Goal: Task Accomplishment & Management: Complete application form

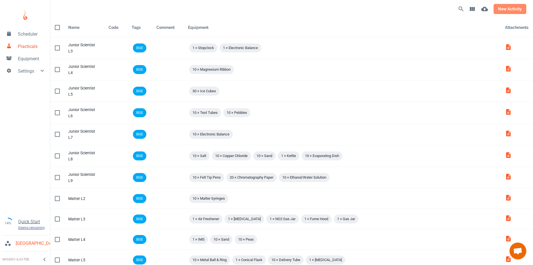
click at [509, 10] on button "new activity" at bounding box center [510, 9] width 33 height 10
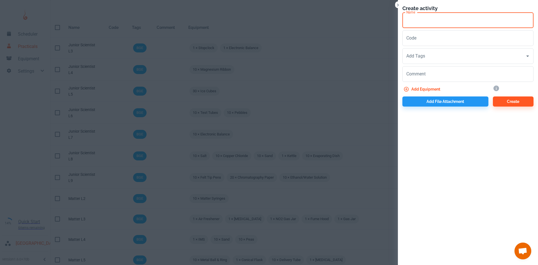
click at [429, 23] on input "Name" at bounding box center [467, 20] width 131 height 16
drag, startPoint x: 417, startPoint y: 20, endPoint x: 404, endPoint y: 22, distance: 12.5
click at [404, 22] on input "E & E L1" at bounding box center [467, 20] width 131 height 16
click at [428, 18] on input "E & E L1" at bounding box center [467, 20] width 131 height 16
type input "E & E L1"
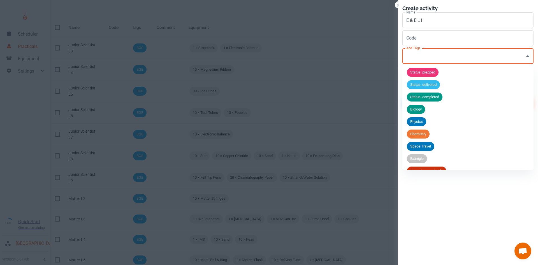
click at [433, 60] on input "Add Tags" at bounding box center [464, 56] width 118 height 11
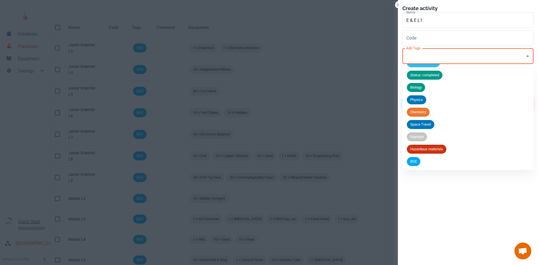
click at [424, 160] on li "BGE" at bounding box center [467, 161] width 131 height 12
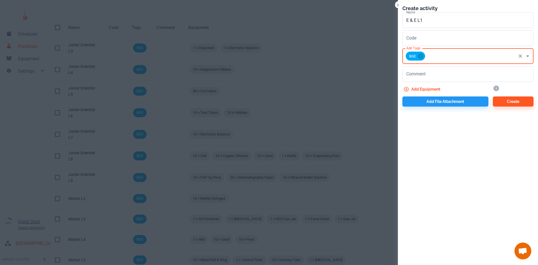
click at [421, 89] on button "Add equipment" at bounding box center [422, 89] width 40 height 10
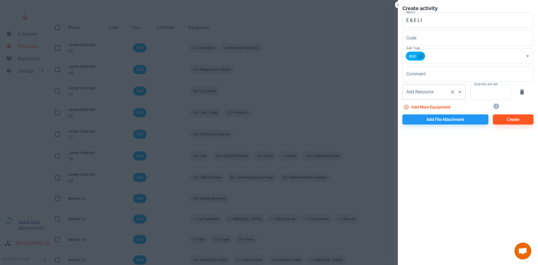
click at [414, 90] on div "Add Resource Add Resource" at bounding box center [433, 92] width 63 height 16
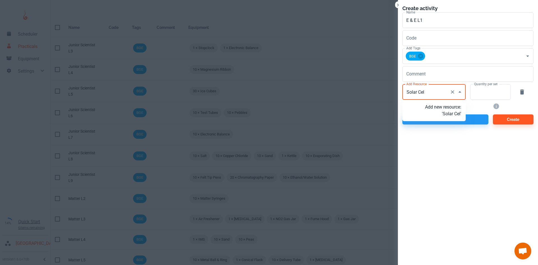
type input "Solar Cell"
click at [443, 113] on p "Add new resource: 'Solar Cell'" at bounding box center [443, 110] width 36 height 13
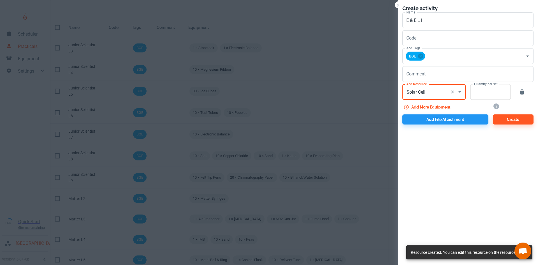
type input "Solar Cell"
click at [482, 95] on input "Quantity per set" at bounding box center [487, 92] width 34 height 16
type input "1"
click at [440, 108] on button "Add more equipment" at bounding box center [427, 107] width 50 height 10
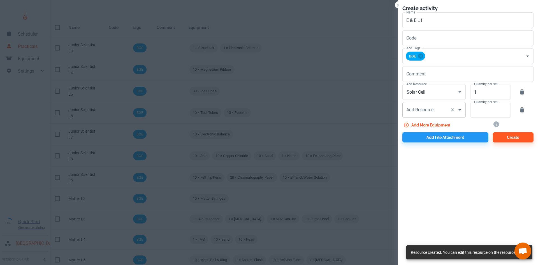
click at [431, 109] on div "Add Resource Add Resource" at bounding box center [433, 110] width 63 height 16
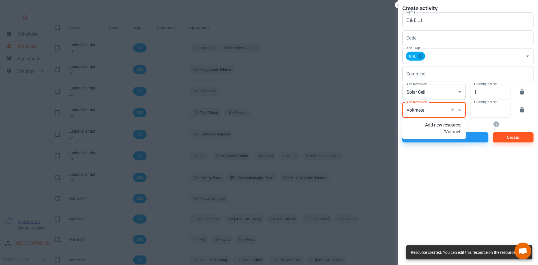
type input "Voltmeter"
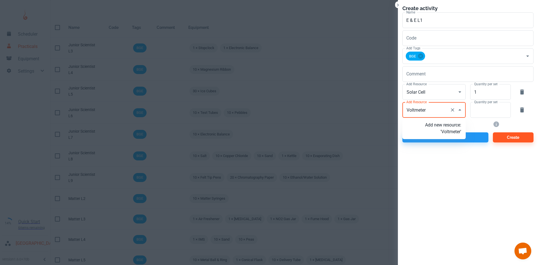
click at [454, 133] on p "Add new resource: 'Voltmeter'" at bounding box center [443, 128] width 36 height 13
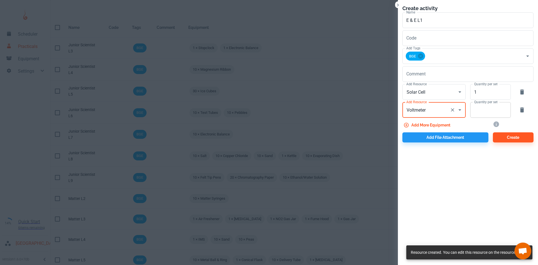
type input "Voltmeter"
click at [482, 113] on input "Quantity per set" at bounding box center [487, 110] width 34 height 16
type input "1"
click at [432, 123] on button "Add more equipment" at bounding box center [427, 125] width 50 height 10
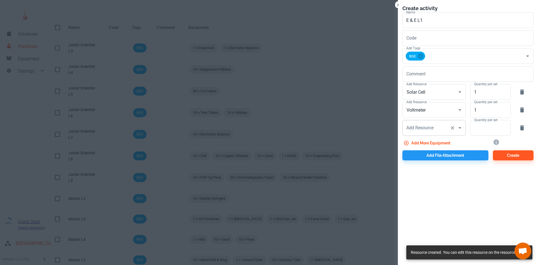
click at [423, 131] on input "Add Resource" at bounding box center [426, 127] width 43 height 11
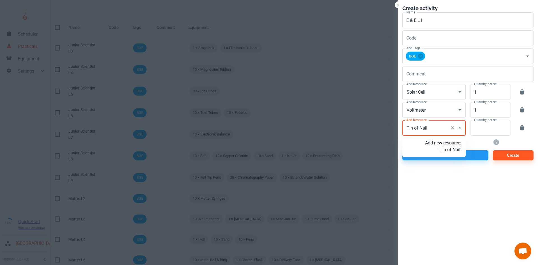
type input "Tin of Nails"
click at [444, 149] on p "Add new resource: 'Tin of Nails'" at bounding box center [443, 145] width 36 height 13
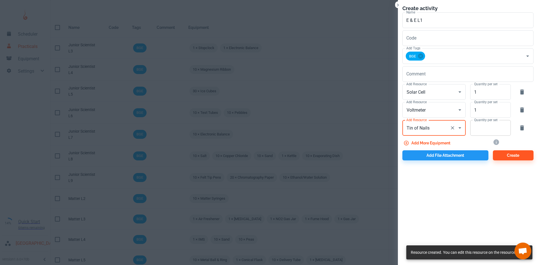
type input "Tin of Nails"
click at [485, 129] on input "Quantity per set" at bounding box center [487, 128] width 34 height 16
type input "1"
click at [425, 142] on button "Add more equipment" at bounding box center [427, 143] width 50 height 10
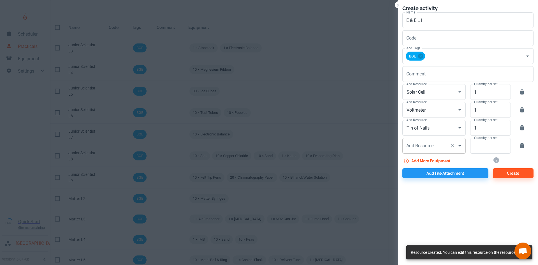
click at [414, 142] on input "Add Resource" at bounding box center [426, 145] width 43 height 11
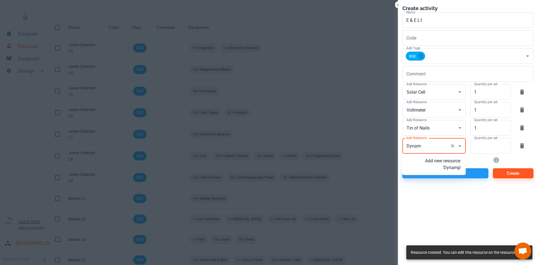
type input "Dynamo"
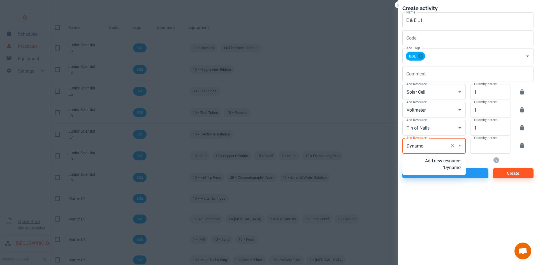
click at [447, 161] on p "Add new resource: 'Dynamo'" at bounding box center [443, 163] width 36 height 13
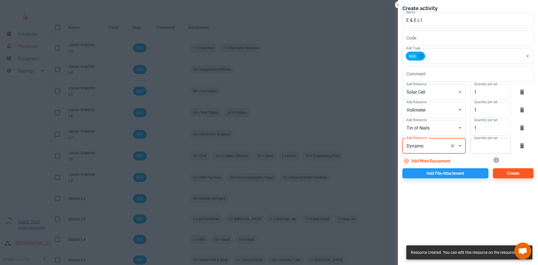
type input "Dynamo"
click at [490, 146] on input "Quantity per set" at bounding box center [487, 146] width 34 height 16
type input "1"
click at [433, 162] on button "Add more equipment" at bounding box center [427, 161] width 50 height 10
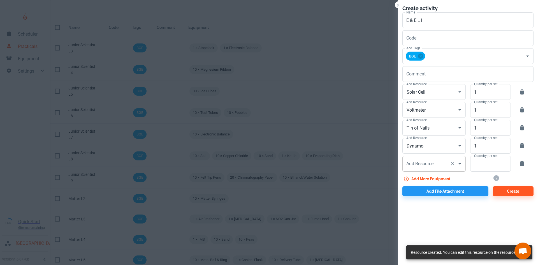
click at [418, 158] on input "Add Resource" at bounding box center [426, 163] width 43 height 11
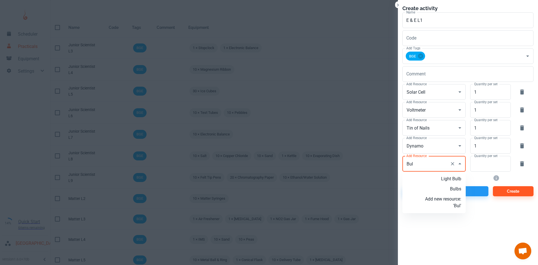
click at [460, 188] on p "Bulbs" at bounding box center [443, 188] width 36 height 7
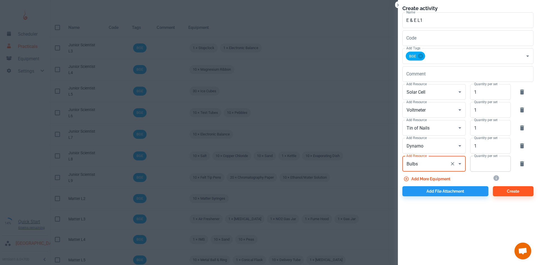
type input "Bulbs"
click at [477, 166] on input "Quantity per set" at bounding box center [487, 164] width 34 height 16
type input "1"
click at [430, 179] on button "Add more equipment" at bounding box center [427, 179] width 50 height 10
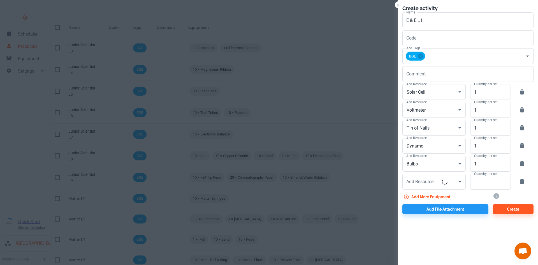
click at [430, 179] on div "Add Resource Add Resource" at bounding box center [433, 182] width 63 height 16
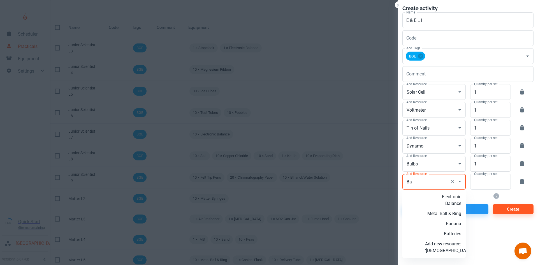
click at [455, 232] on p "Batteries" at bounding box center [443, 233] width 36 height 7
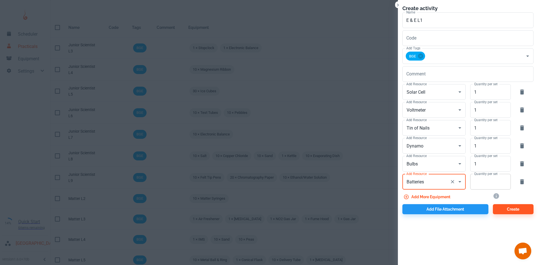
type input "Batteries"
click at [477, 185] on input "Quantity per set" at bounding box center [487, 182] width 34 height 16
type input "1"
click at [461, 211] on button "Add file attachment" at bounding box center [445, 209] width 86 height 10
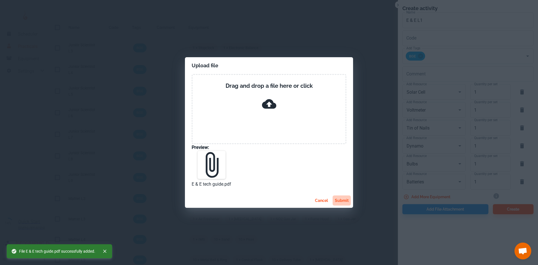
click at [337, 200] on button "submit" at bounding box center [341, 200] width 18 height 10
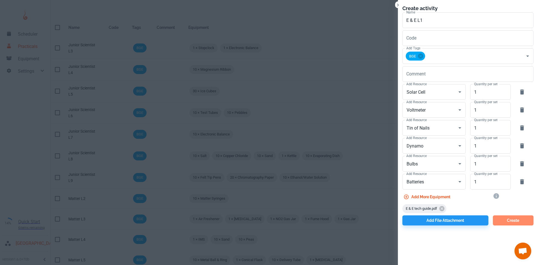
click at [506, 219] on button "Create" at bounding box center [513, 220] width 41 height 10
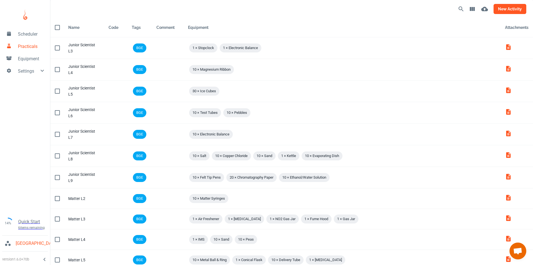
click at [519, 6] on button "new activity" at bounding box center [510, 9] width 33 height 10
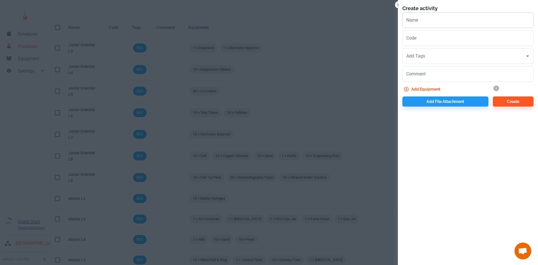
click at [414, 23] on input "Name" at bounding box center [467, 20] width 131 height 16
paste input "E & E"
type input "E & E L2"
click at [420, 58] on input "Add Tags" at bounding box center [464, 56] width 118 height 11
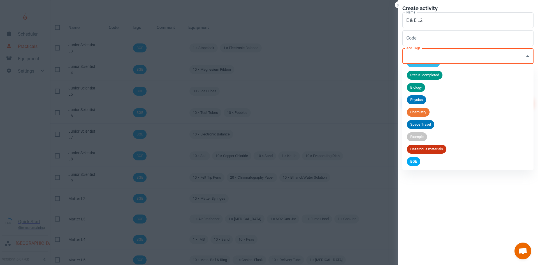
click at [416, 157] on div "BGE" at bounding box center [413, 161] width 13 height 9
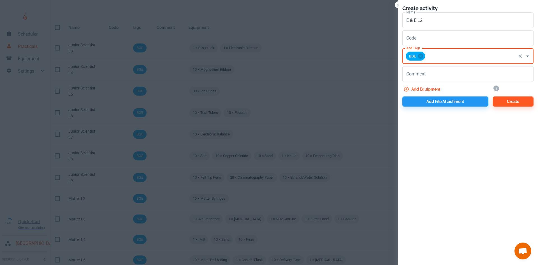
click at [415, 94] on button "Add equipment" at bounding box center [422, 89] width 40 height 10
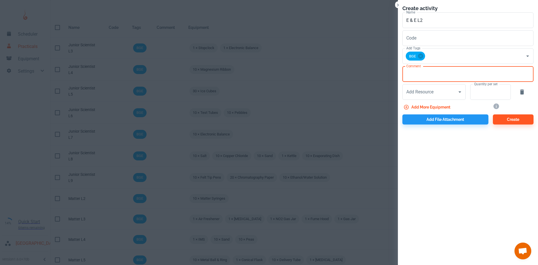
click at [429, 74] on textarea "Comment" at bounding box center [467, 74] width 123 height 6
click at [428, 91] on div "Add Resource Add Resource" at bounding box center [433, 92] width 63 height 16
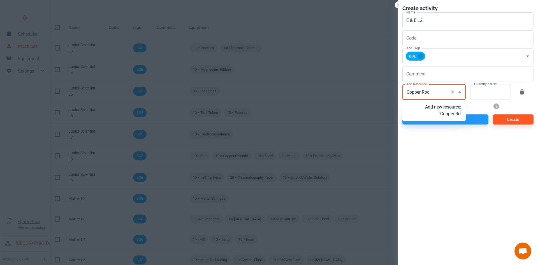
type input "Copper Rods"
click at [445, 115] on p "Add new resource: 'Copper Rods'" at bounding box center [443, 110] width 36 height 13
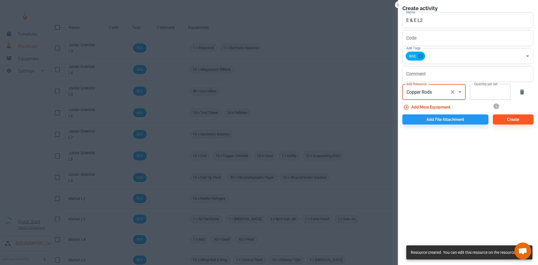
type input "Copper Rods"
click at [476, 95] on input "Quantity per set" at bounding box center [487, 92] width 34 height 16
type input "10"
click at [444, 109] on button "Add more equipment" at bounding box center [427, 107] width 50 height 10
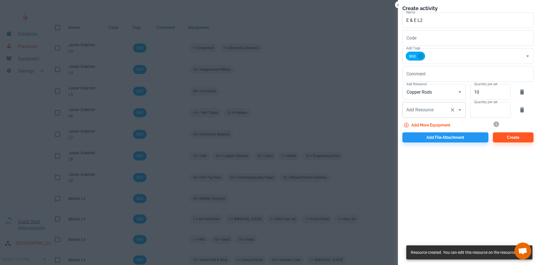
click at [439, 111] on input "Add Resource" at bounding box center [426, 109] width 43 height 11
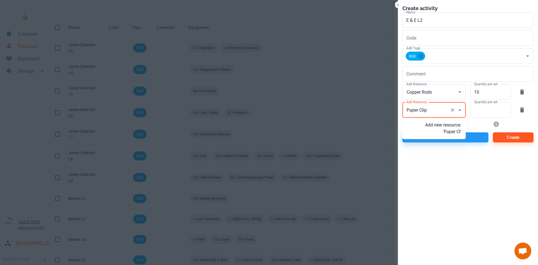
type input "Paper Clips"
click at [444, 134] on p "Add new resource: 'Paper Clips'" at bounding box center [443, 128] width 36 height 13
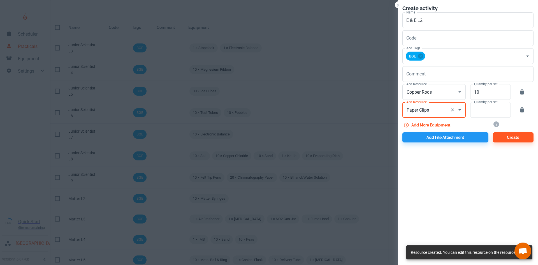
type input "Paper Clips"
click at [495, 111] on input "Quantity per set" at bounding box center [487, 110] width 34 height 16
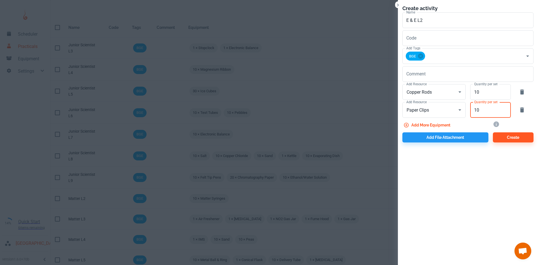
type input "10"
click at [425, 125] on button "Add more equipment" at bounding box center [427, 125] width 50 height 10
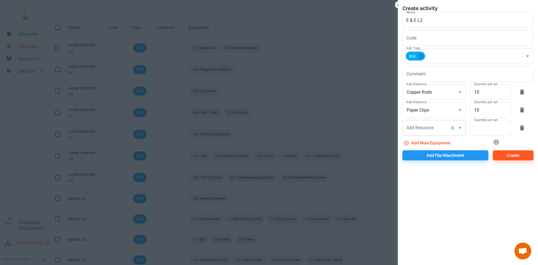
click at [422, 126] on div "Add Resource Add Resource" at bounding box center [433, 128] width 63 height 16
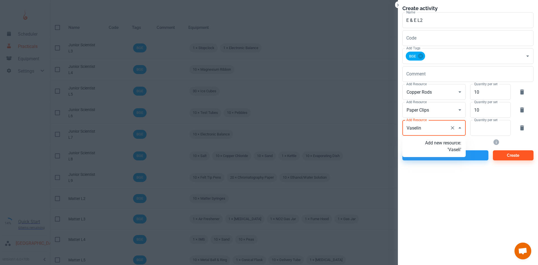
type input "Vaseline"
click at [453, 153] on p "Add new resource: 'Vaseline'" at bounding box center [443, 145] width 36 height 13
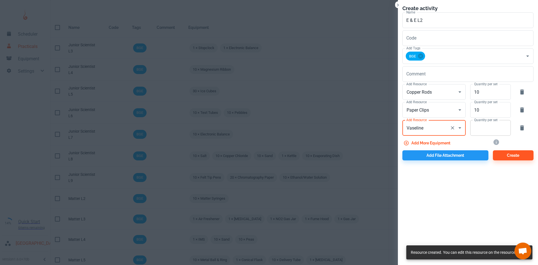
type input "Vaseline"
click at [489, 132] on input "Quantity per set" at bounding box center [487, 128] width 34 height 16
type input "1"
click at [449, 153] on button "Add file attachment" at bounding box center [445, 155] width 86 height 10
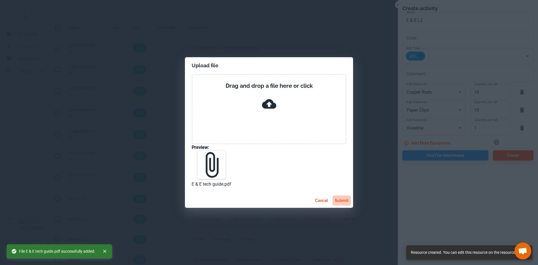
click at [339, 204] on button "submit" at bounding box center [341, 200] width 18 height 10
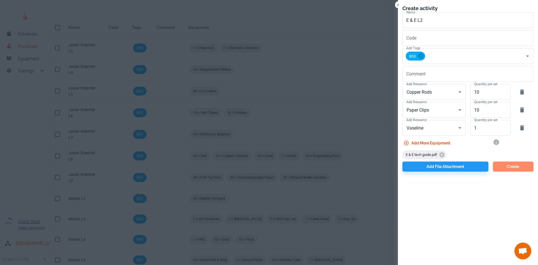
click at [509, 166] on button "Create" at bounding box center [513, 166] width 41 height 10
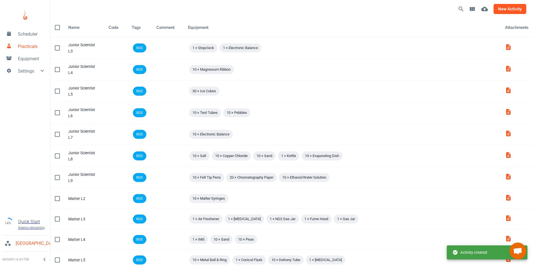
click at [515, 7] on button "new activity" at bounding box center [510, 9] width 33 height 10
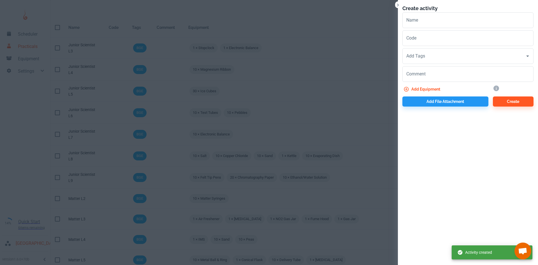
click at [411, 17] on div "Name Name" at bounding box center [467, 20] width 131 height 16
paste input "E & E"
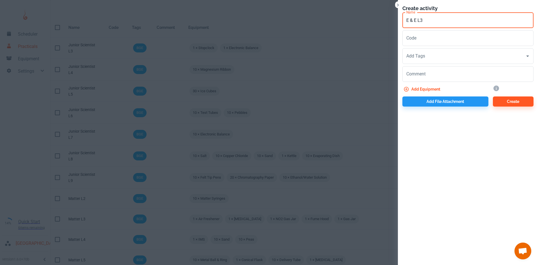
type input "E & E L3"
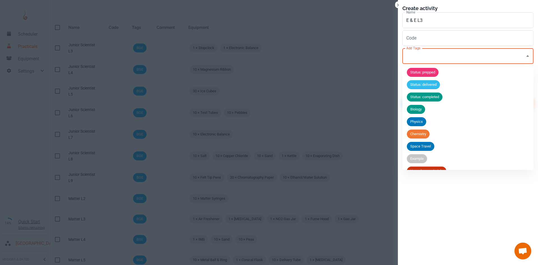
click at [418, 58] on input "Add Tags" at bounding box center [464, 56] width 118 height 11
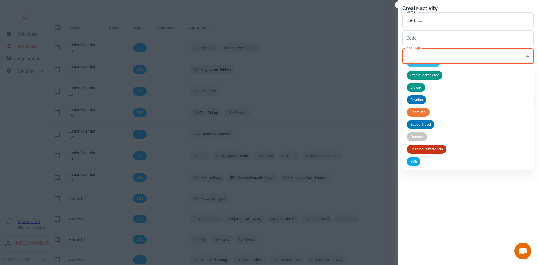
click at [424, 161] on li "BGE" at bounding box center [467, 161] width 131 height 12
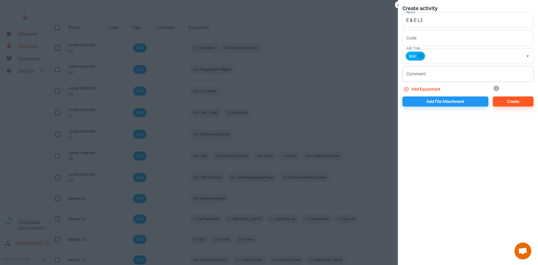
click at [420, 80] on div "x Comment" at bounding box center [467, 74] width 131 height 16
click at [420, 87] on button "Add equipment" at bounding box center [422, 89] width 40 height 10
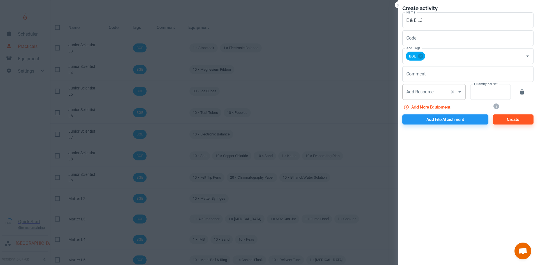
click at [420, 94] on input "Add Resource" at bounding box center [426, 92] width 43 height 11
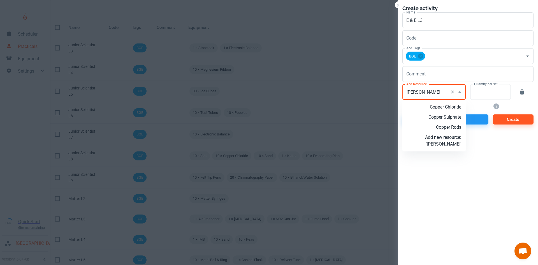
click at [445, 125] on p "Copper Rods" at bounding box center [443, 127] width 36 height 7
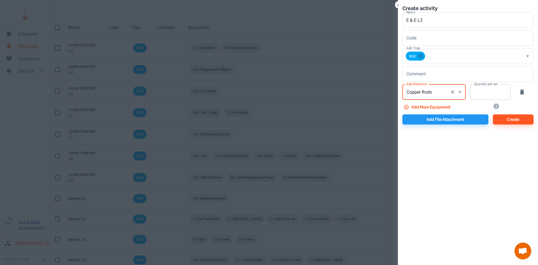
type input "Copper Rods"
click at [472, 92] on input "Quantity per set" at bounding box center [487, 92] width 34 height 16
type input "10"
click at [451, 108] on button "Add more equipment" at bounding box center [427, 107] width 50 height 10
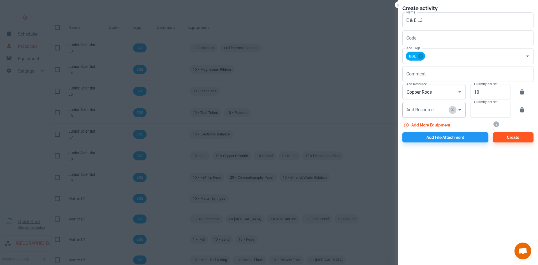
click at [449, 108] on icon "Clear" at bounding box center [452, 110] width 6 height 6
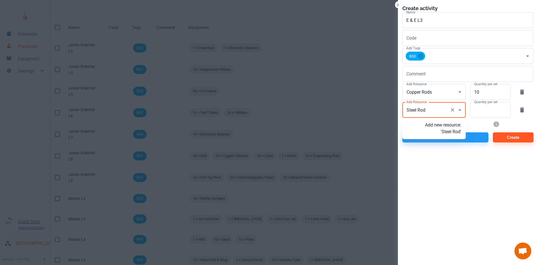
type input "Steel Rods"
click at [455, 135] on p "Add new resource: 'Steel Rods'" at bounding box center [443, 128] width 36 height 13
type input "Steel Rods"
click at [481, 111] on input "Quantity per set" at bounding box center [487, 110] width 34 height 16
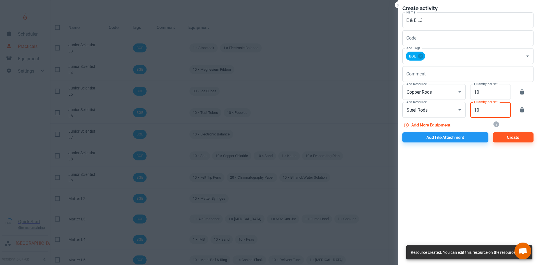
type input "10"
click at [424, 124] on button "Add more equipment" at bounding box center [427, 125] width 50 height 10
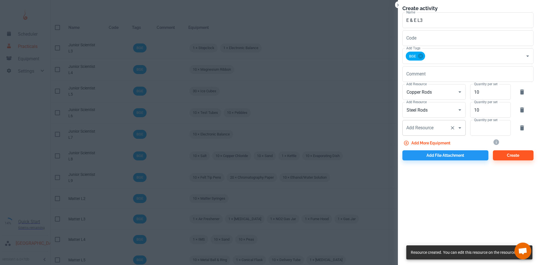
click at [423, 125] on div "Add Resource Add Resource" at bounding box center [433, 128] width 63 height 16
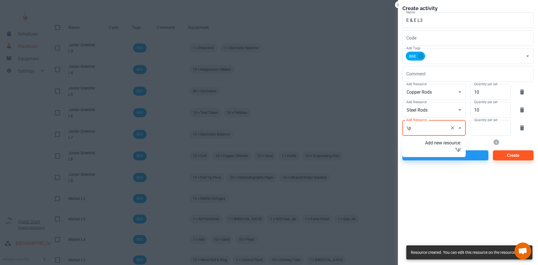
type input "\"
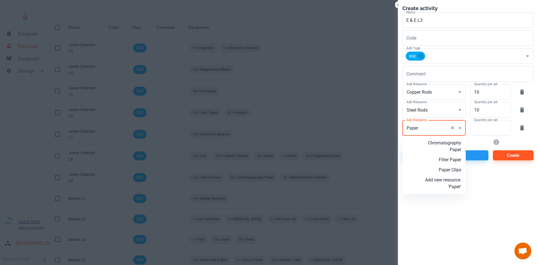
click at [452, 170] on p "Paper Clips" at bounding box center [443, 169] width 36 height 7
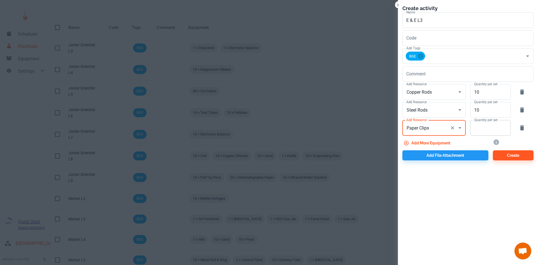
type input "Paper Clips"
click at [485, 127] on input "Quantity per set" at bounding box center [487, 128] width 34 height 16
type input "10"
click at [436, 145] on button "Add more equipment" at bounding box center [427, 143] width 50 height 10
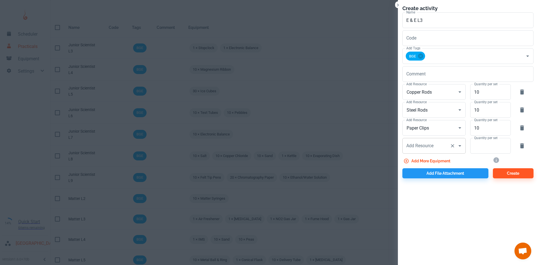
click at [433, 148] on div "Add Resource Add Resource" at bounding box center [433, 146] width 63 height 16
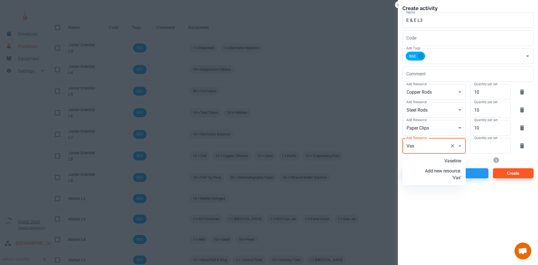
click at [441, 164] on p "Vaseline" at bounding box center [443, 160] width 36 height 7
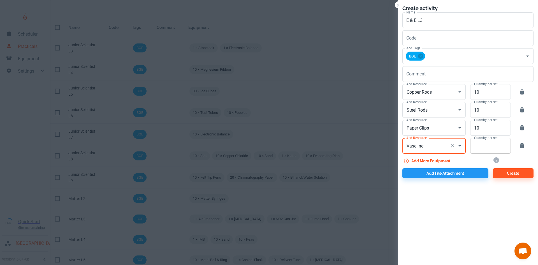
type input "Vaseline"
click at [495, 146] on input "Quantity per set" at bounding box center [487, 146] width 34 height 16
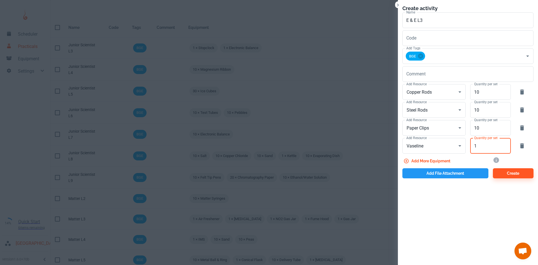
type input "1"
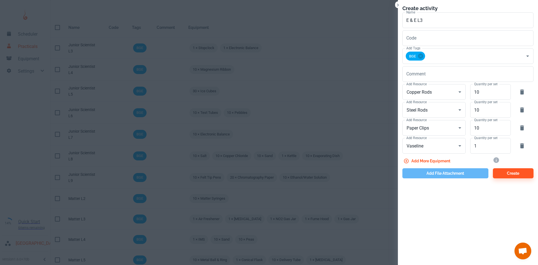
click at [463, 170] on button "Add file attachment" at bounding box center [445, 173] width 86 height 10
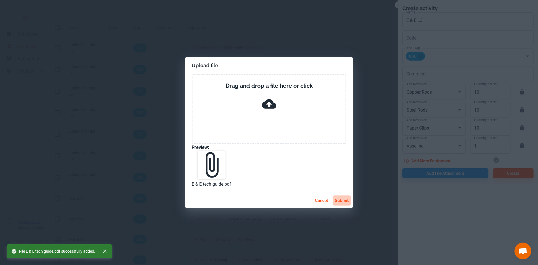
click at [341, 200] on button "submit" at bounding box center [341, 200] width 18 height 10
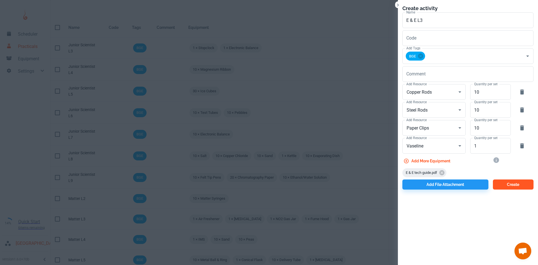
click at [512, 184] on button "Create" at bounding box center [513, 184] width 41 height 10
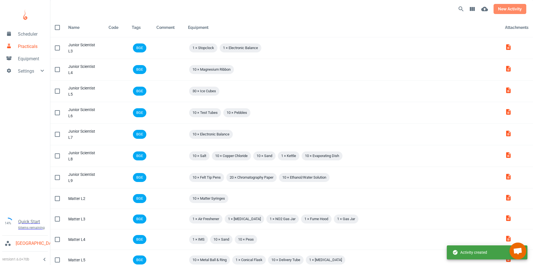
click at [514, 9] on button "new activity" at bounding box center [510, 9] width 33 height 10
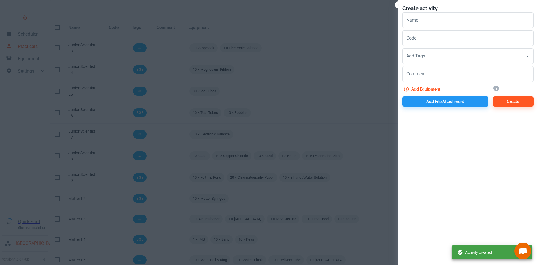
click at [412, 17] on input "Name" at bounding box center [467, 20] width 131 height 16
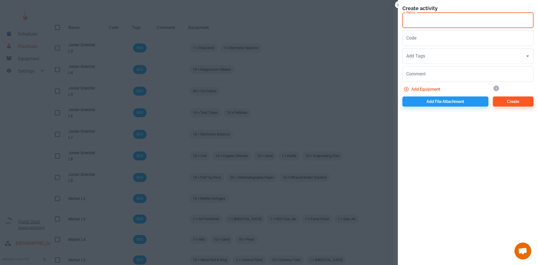
paste input "E & E"
type input "E & E L4"
click at [423, 56] on input "Add Tags" at bounding box center [464, 56] width 118 height 11
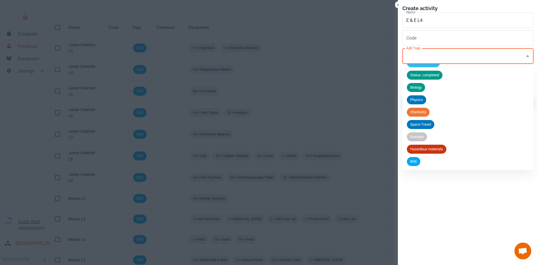
click at [419, 162] on span "BGE" at bounding box center [413, 161] width 13 height 6
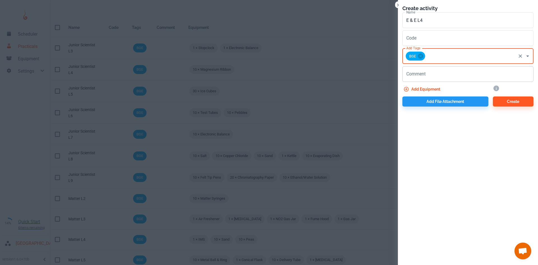
click at [418, 76] on textarea "Comment" at bounding box center [467, 74] width 123 height 6
type textarea "Tea Lights"
drag, startPoint x: 438, startPoint y: 73, endPoint x: 396, endPoint y: 85, distance: 43.5
click at [396, 85] on div "Create activity Name E & E L4 Name Code Code Add Tags BGE Add Tags Comment Tea …" at bounding box center [269, 132] width 538 height 265
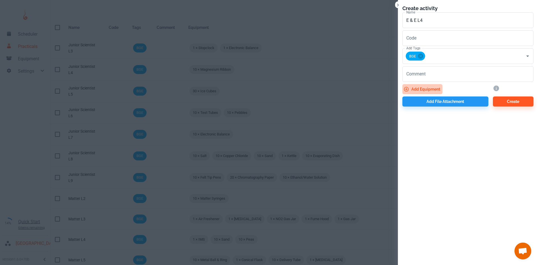
click at [415, 89] on button "Add equipment" at bounding box center [422, 89] width 40 height 10
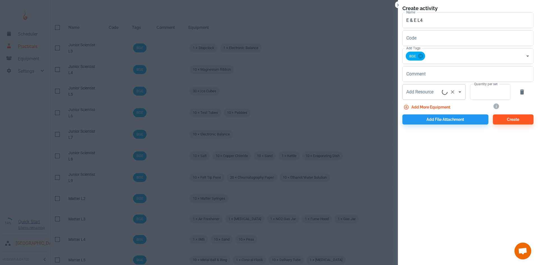
click at [416, 92] on div "Add Resource Add Resource" at bounding box center [433, 92] width 63 height 16
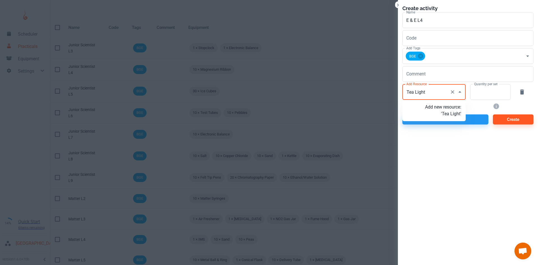
type input "Tea Lights"
click at [446, 107] on p "Add new resource: 'Tea Lights'" at bounding box center [443, 110] width 36 height 13
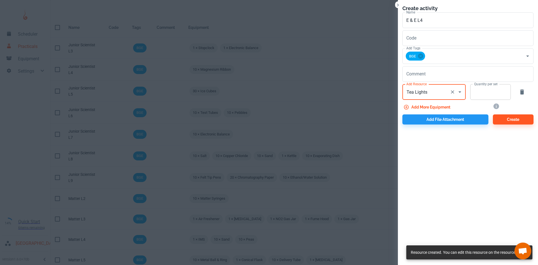
type input "Tea Lights"
click at [482, 93] on input "Quantity per set" at bounding box center [487, 92] width 34 height 16
type input "10"
click at [411, 107] on button "Add more equipment" at bounding box center [427, 107] width 50 height 10
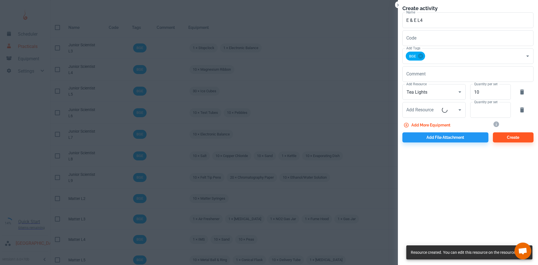
click at [411, 107] on input "Add Resource" at bounding box center [423, 109] width 37 height 11
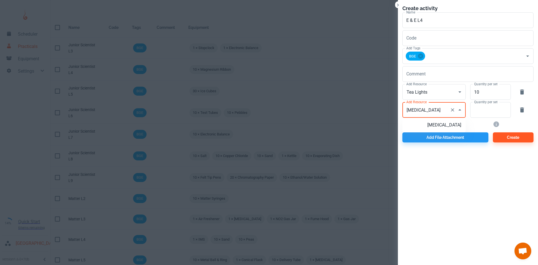
scroll to position [0, 13]
type input "[MEDICAL_DATA] Crystals"
click at [445, 138] on p "Add new resource: 'Potassium Permanganate Crystals'" at bounding box center [443, 135] width 36 height 27
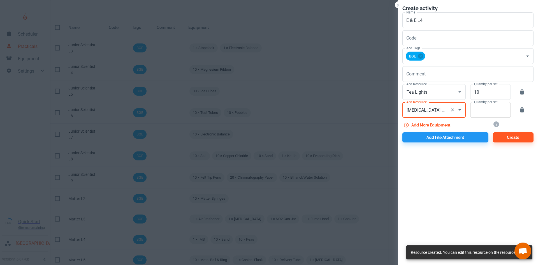
type input "[MEDICAL_DATA] Crystals"
click at [480, 112] on input "Quantity per set" at bounding box center [487, 110] width 34 height 16
type input "10"
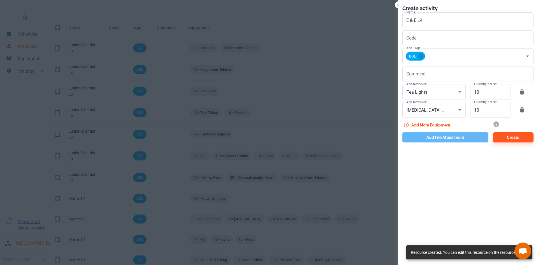
click at [455, 136] on button "Add file attachment" at bounding box center [445, 137] width 86 height 10
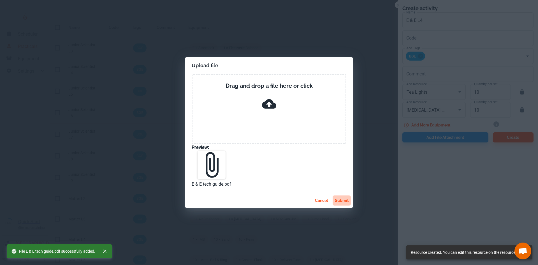
click at [340, 200] on button "submit" at bounding box center [341, 200] width 18 height 10
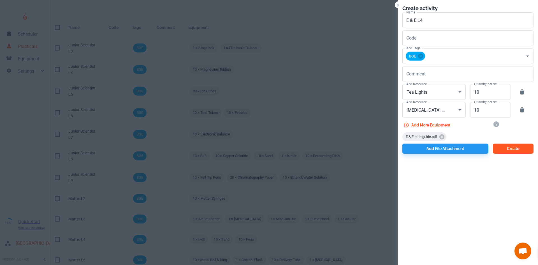
click at [512, 150] on button "Create" at bounding box center [513, 148] width 41 height 10
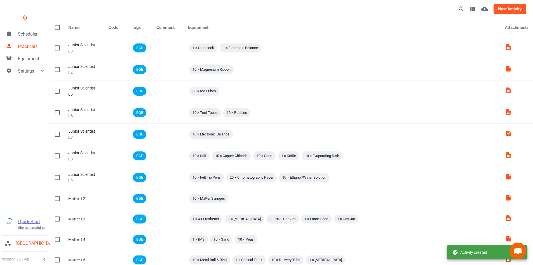
click at [507, 6] on button "new activity" at bounding box center [510, 9] width 33 height 10
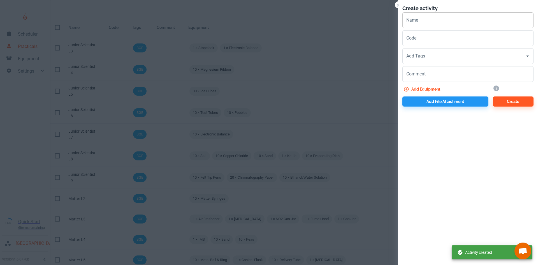
click at [442, 22] on input "Name" at bounding box center [467, 20] width 131 height 16
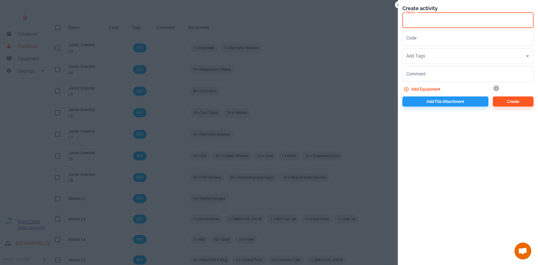
paste input "E & E"
type input "E & E L5"
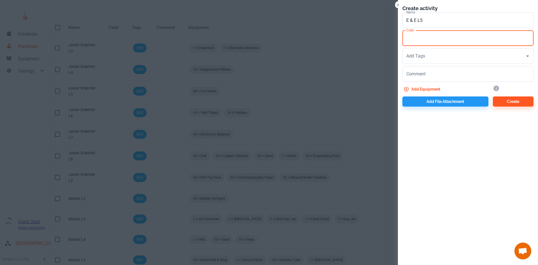
click at [425, 41] on input "Code" at bounding box center [467, 38] width 131 height 16
click at [422, 61] on input "Add Tags" at bounding box center [464, 56] width 118 height 11
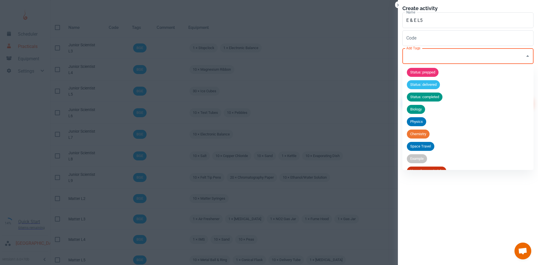
scroll to position [22, 0]
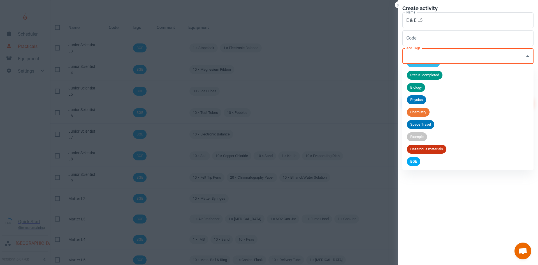
click at [412, 161] on span "BGE" at bounding box center [413, 161] width 13 height 6
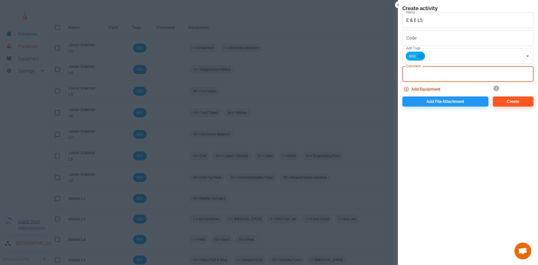
click at [419, 75] on textarea "Comment" at bounding box center [467, 74] width 123 height 6
type textarea "T"
click at [437, 88] on button "Add equipment" at bounding box center [422, 89] width 40 height 10
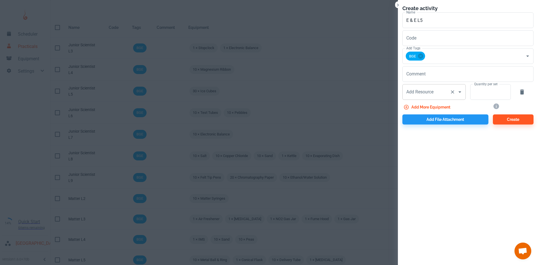
click at [422, 94] on div "Add Resource Add Resource" at bounding box center [433, 92] width 63 height 16
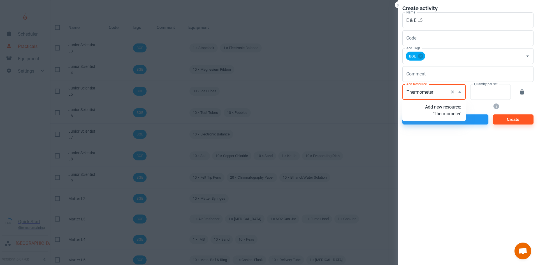
type input "Thermometers"
click at [444, 113] on p "Add new resource: 'Thermometers'" at bounding box center [443, 110] width 36 height 13
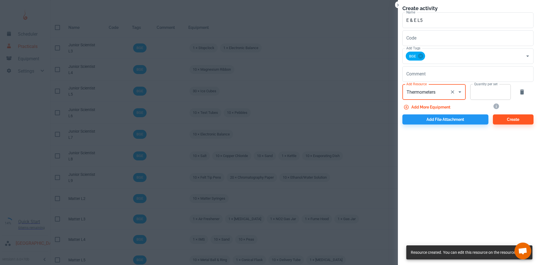
type input "Thermometers"
click at [490, 94] on input "Quantity per set" at bounding box center [487, 92] width 34 height 16
type input "10"
click at [432, 107] on button "Add more equipment" at bounding box center [427, 107] width 50 height 10
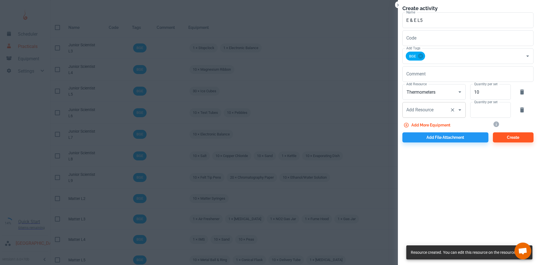
click at [433, 105] on input "Add Resource" at bounding box center [426, 109] width 43 height 11
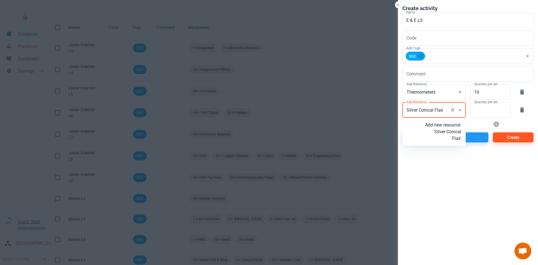
type input "Silver Conical Flask"
click at [445, 141] on p "Add new resource: 'Silver Conical Flask'" at bounding box center [443, 132] width 36 height 20
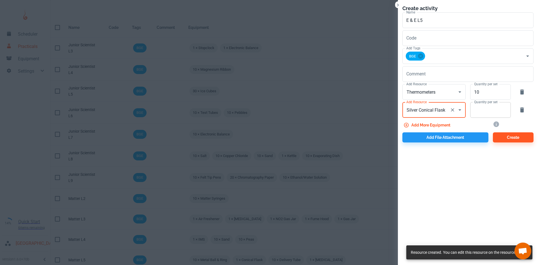
type input "Silver Conical Flask"
click at [475, 114] on input "Quantity per set" at bounding box center [487, 110] width 34 height 16
type input "10"
click at [426, 126] on button "Add more equipment" at bounding box center [427, 125] width 50 height 10
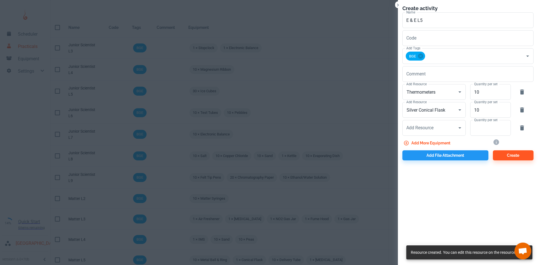
click at [426, 126] on div "Add Resource Add Resource" at bounding box center [433, 128] width 63 height 16
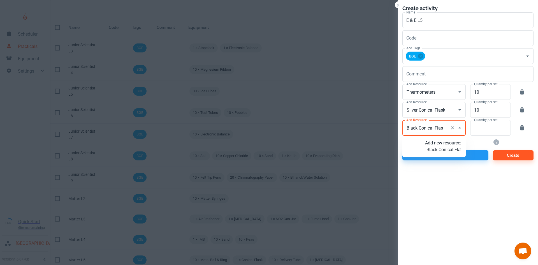
type input "Black Conical Flask"
click at [439, 153] on p "Add new resource: 'Black Conical Flask'" at bounding box center [443, 149] width 36 height 20
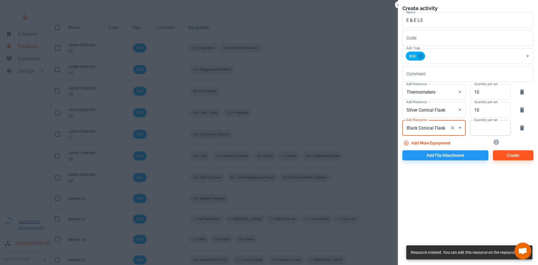
type input "Black Conical Flask"
click at [485, 128] on input "Quantity per set" at bounding box center [487, 128] width 34 height 16
type input "10"
click at [435, 143] on button "Add more equipment" at bounding box center [427, 143] width 50 height 10
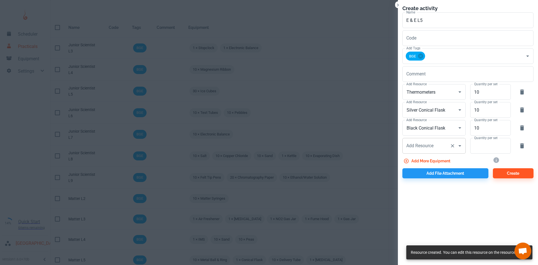
click at [433, 142] on div "Add Resource Add Resource" at bounding box center [433, 146] width 63 height 16
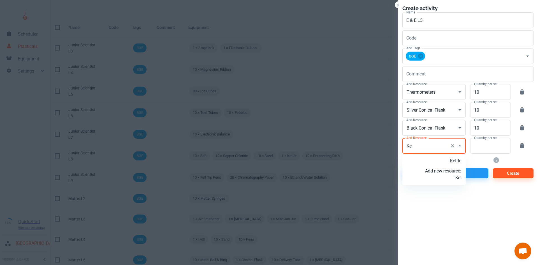
click at [446, 161] on p "Kettle" at bounding box center [443, 160] width 36 height 7
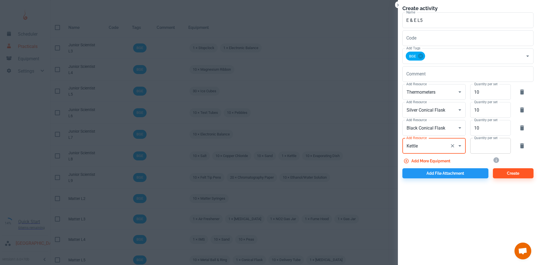
type input "Kettle"
click at [473, 152] on input "Quantity per set" at bounding box center [487, 146] width 34 height 16
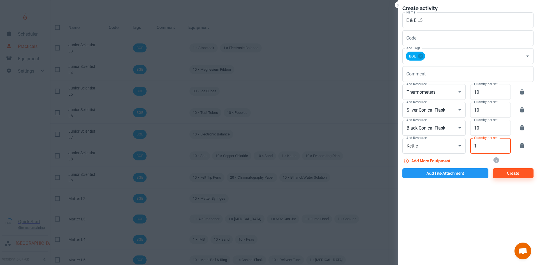
type input "1"
click at [437, 168] on button "Add file attachment" at bounding box center [445, 173] width 86 height 10
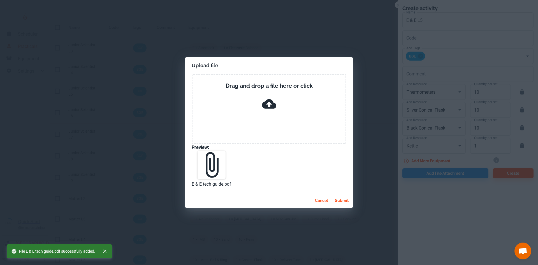
click at [345, 200] on button "submit" at bounding box center [341, 200] width 18 height 10
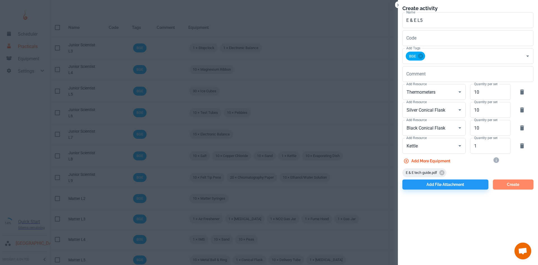
click at [516, 187] on button "Create" at bounding box center [513, 184] width 41 height 10
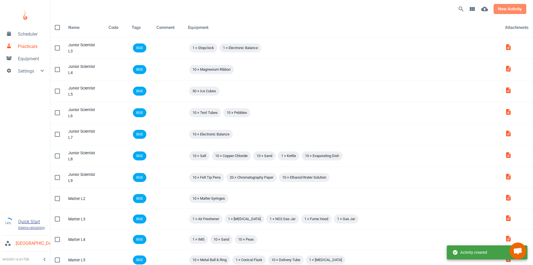
click at [501, 12] on button "new activity" at bounding box center [510, 9] width 33 height 10
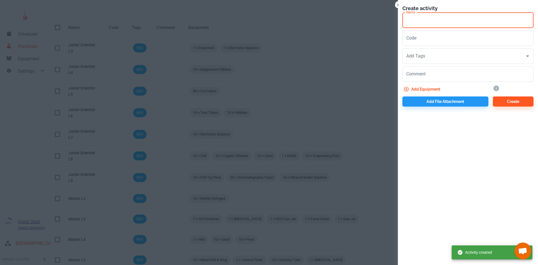
click at [413, 20] on input "Name" at bounding box center [467, 20] width 131 height 16
paste input "E & E"
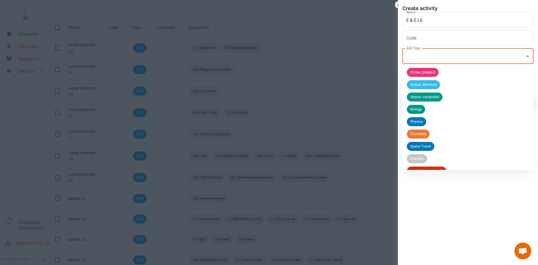
click at [428, 57] on input "Add Tags" at bounding box center [464, 56] width 118 height 11
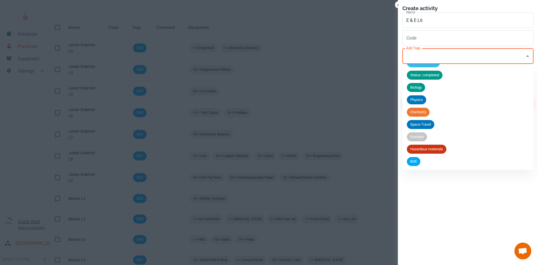
click at [422, 157] on li "BGE" at bounding box center [467, 161] width 131 height 12
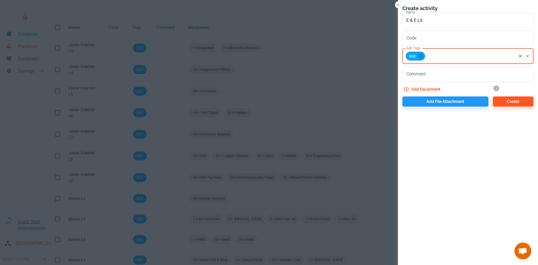
click at [427, 89] on button "Add equipment" at bounding box center [422, 89] width 40 height 10
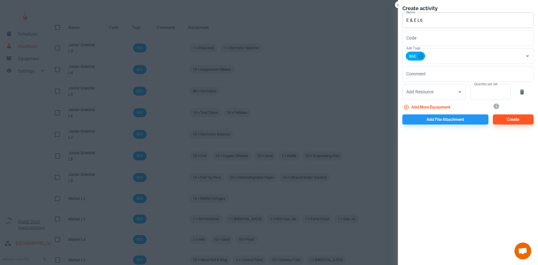
click at [440, 21] on input "E & E L6" at bounding box center [467, 20] width 131 height 16
type input "E & E L6 & 7"
click at [424, 105] on button "Add more equipment" at bounding box center [427, 107] width 50 height 10
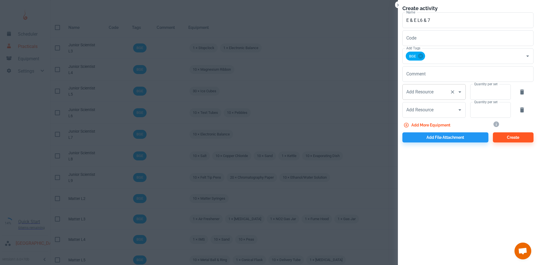
click at [424, 97] on div "Add Resource" at bounding box center [433, 92] width 63 height 16
type input "Aluminium Cans"
click at [447, 117] on p "Add new resource: 'Aluminium Cans'" at bounding box center [443, 110] width 36 height 13
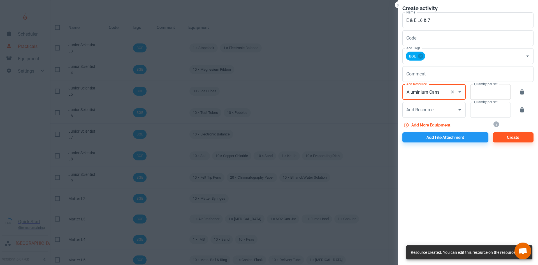
type input "Aluminium Cans"
click at [488, 90] on input "Quantity per set" at bounding box center [487, 92] width 34 height 16
type input "20"
click at [416, 109] on div "Add Resource Add Resource" at bounding box center [433, 110] width 63 height 16
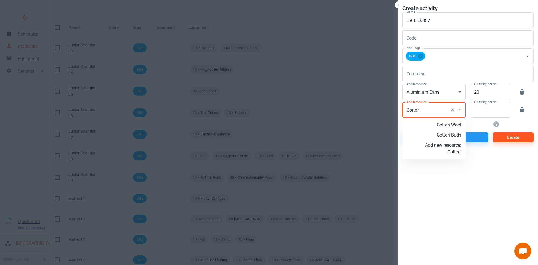
click at [430, 122] on p "Cotton Wool" at bounding box center [443, 125] width 36 height 7
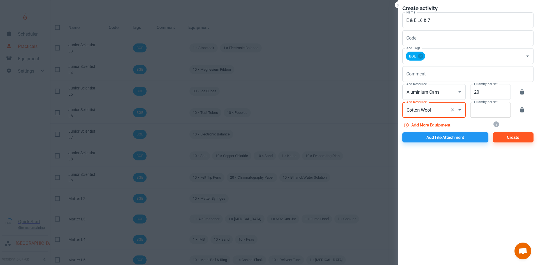
type input "Cotton Wool"
click at [481, 113] on input "Quantity per set" at bounding box center [487, 110] width 34 height 16
type input "10"
click at [418, 126] on button "Add more equipment" at bounding box center [427, 125] width 50 height 10
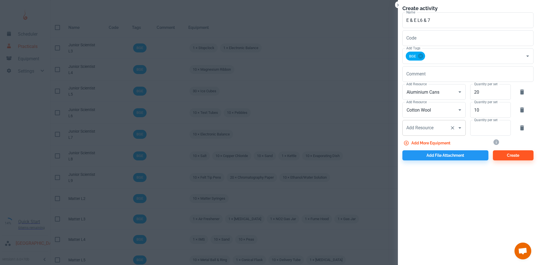
click at [416, 127] on div "Add Resource Add Resource" at bounding box center [433, 128] width 63 height 16
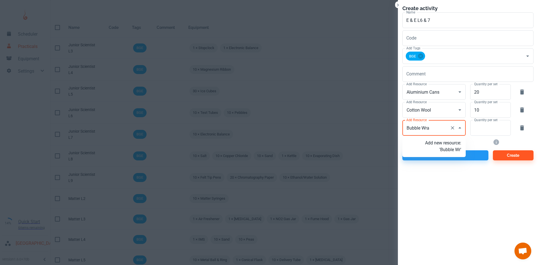
type input "Bubble Wrap"
click at [452, 153] on p "Add new resource: 'Bubble Wrap'" at bounding box center [443, 145] width 36 height 13
type input "Bubble Wrap"
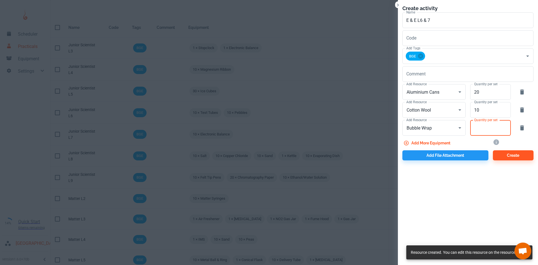
click at [497, 128] on input "Quantity per set" at bounding box center [487, 128] width 34 height 16
type input "10"
click at [441, 142] on button "Add more equipment" at bounding box center [427, 143] width 50 height 10
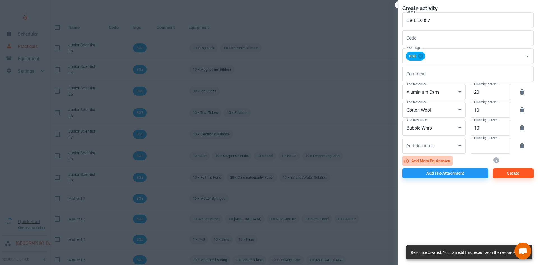
click at [423, 161] on button "Add more equipment" at bounding box center [427, 161] width 50 height 10
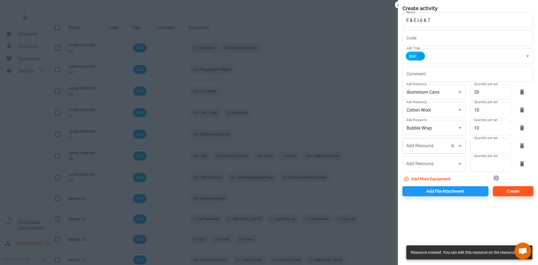
click at [421, 150] on input "Add Resource" at bounding box center [426, 145] width 43 height 11
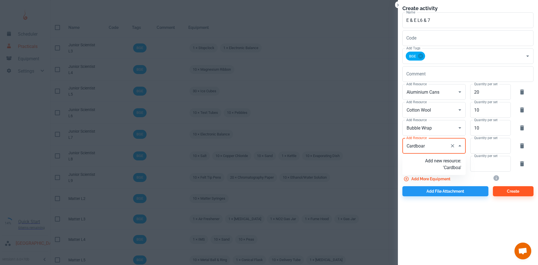
type input "Cardboard"
click at [443, 165] on p "Add new resource: 'Cardboard'" at bounding box center [443, 163] width 36 height 13
type input "Cardboard"
click at [489, 150] on input "Quantity per set" at bounding box center [487, 146] width 34 height 16
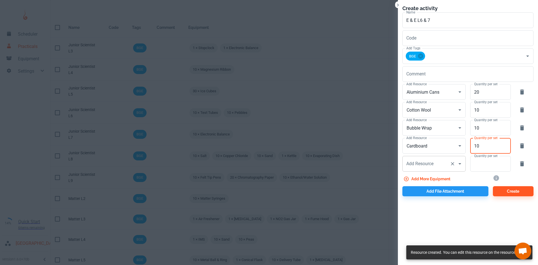
type input "10"
click at [412, 165] on div "Add Resource Add Resource" at bounding box center [433, 164] width 63 height 16
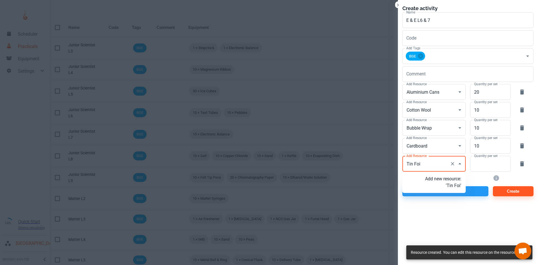
type input "Tin Foil"
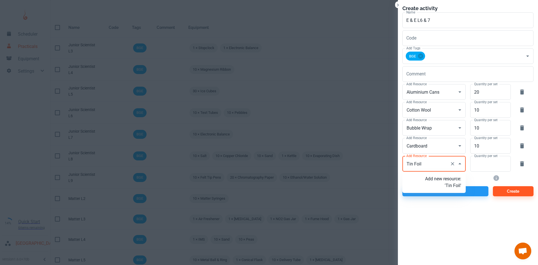
click at [439, 179] on p "Add new resource: 'Tin Foil'" at bounding box center [443, 181] width 36 height 13
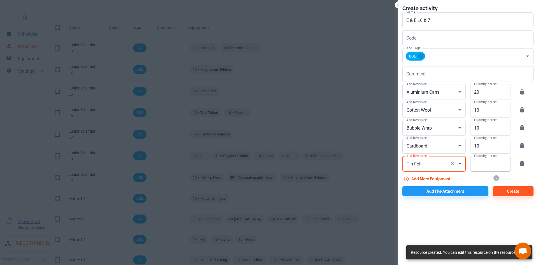
type input "Tin Foil"
click at [486, 164] on input "Quantity per set" at bounding box center [487, 164] width 34 height 16
type input "10"
click at [408, 179] on icon "button" at bounding box center [406, 178] width 5 height 5
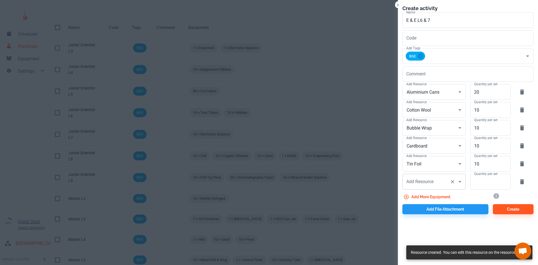
click at [430, 178] on div "Add Resource Add Resource" at bounding box center [433, 182] width 63 height 16
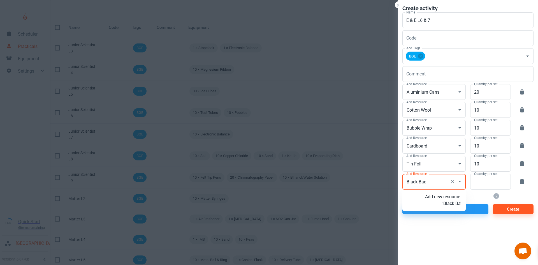
type input "Black Bags"
click at [444, 207] on p "Add new resource: 'Black Bags'" at bounding box center [443, 199] width 36 height 13
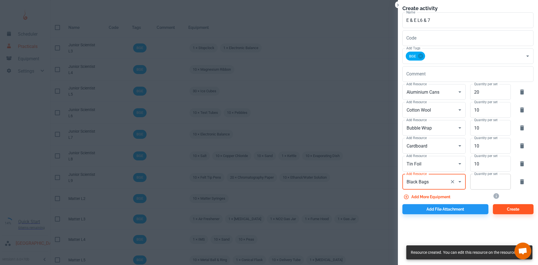
type input "Black Bags"
click at [491, 184] on input "Quantity per set" at bounding box center [487, 182] width 34 height 16
type input "10"
click at [448, 210] on button "Add file attachment" at bounding box center [445, 209] width 86 height 10
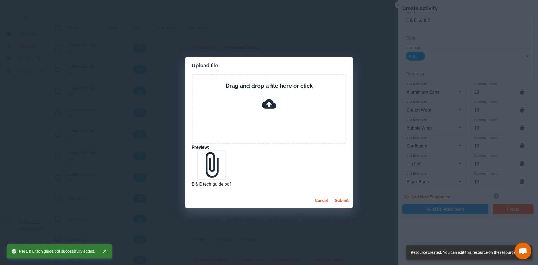
click at [341, 203] on button "submit" at bounding box center [341, 200] width 18 height 10
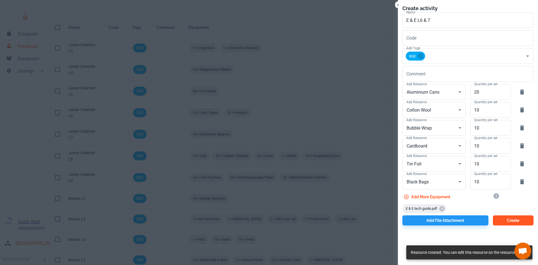
click at [511, 224] on button "Create" at bounding box center [513, 220] width 41 height 10
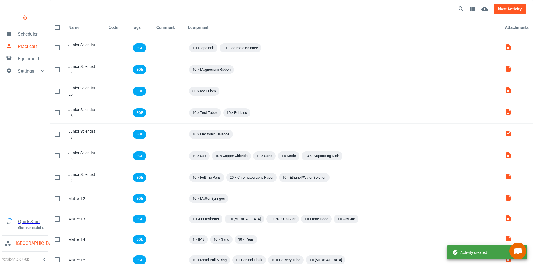
click at [517, 6] on button "new activity" at bounding box center [510, 9] width 33 height 10
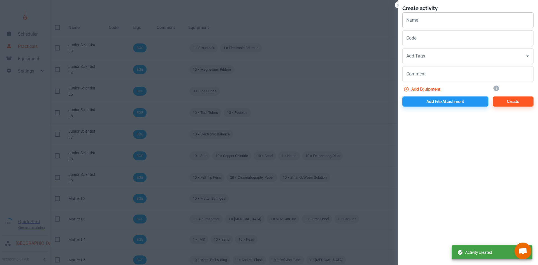
click at [448, 24] on input "Name" at bounding box center [467, 20] width 131 height 16
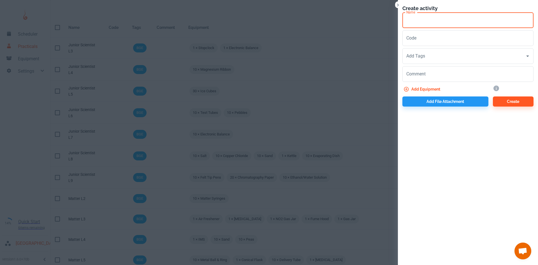
paste input "E & E"
type input "E & E L8"
click at [425, 58] on input "Add Tags" at bounding box center [464, 56] width 118 height 11
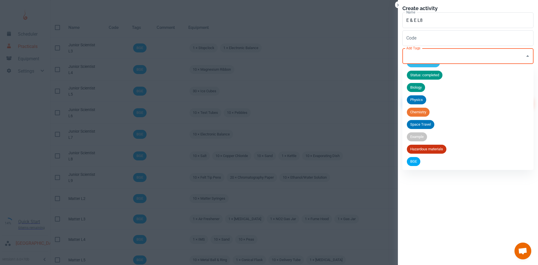
click at [417, 157] on div "BGE" at bounding box center [413, 161] width 13 height 9
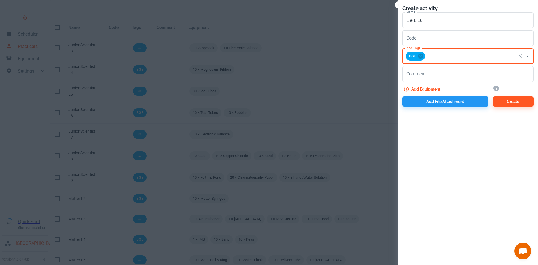
click at [424, 88] on button "Add equipment" at bounding box center [422, 89] width 40 height 10
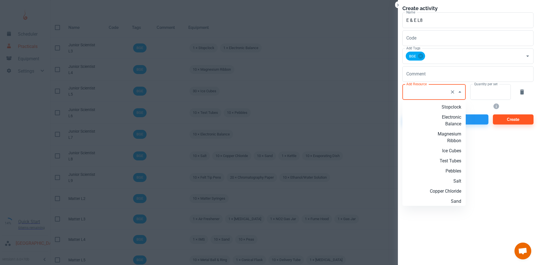
click at [422, 92] on input "Add Resource" at bounding box center [426, 92] width 43 height 11
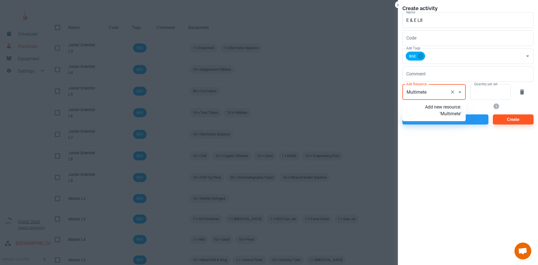
type input "Multimeter"
click at [439, 110] on p "Add new resource: 'Multimeter'" at bounding box center [443, 110] width 36 height 13
type input "Multimeter"
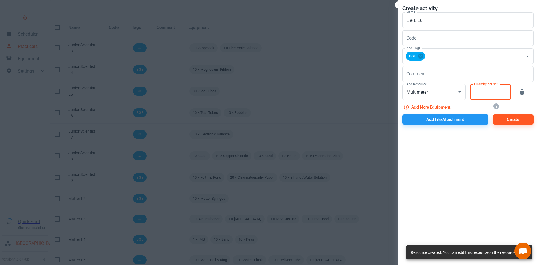
click at [475, 99] on input "Quantity per set" at bounding box center [487, 92] width 34 height 16
type input "10"
click at [449, 107] on button "Add more equipment" at bounding box center [427, 107] width 50 height 10
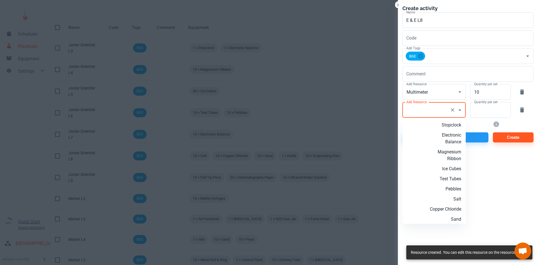
click at [434, 110] on input "Add Resource" at bounding box center [426, 109] width 43 height 11
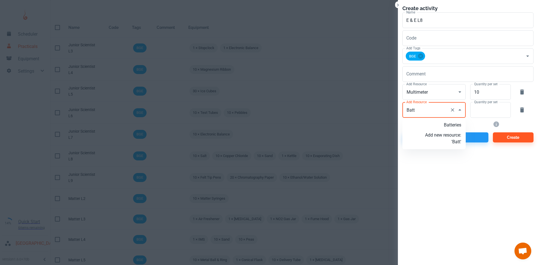
click at [442, 124] on p "Batteries" at bounding box center [443, 125] width 36 height 7
type input "Batteries"
click at [474, 110] on input "Quantity per set" at bounding box center [487, 110] width 34 height 16
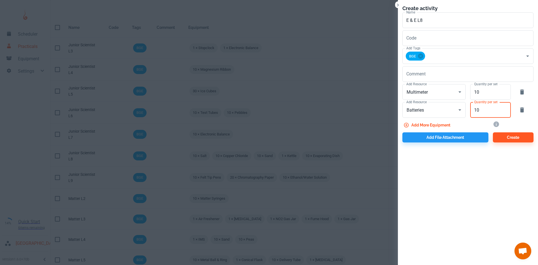
type input "10"
click at [413, 124] on button "Add more equipment" at bounding box center [427, 125] width 50 height 10
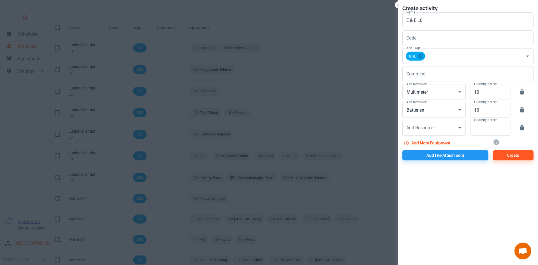
click at [413, 124] on input "Add Resource" at bounding box center [426, 127] width 43 height 11
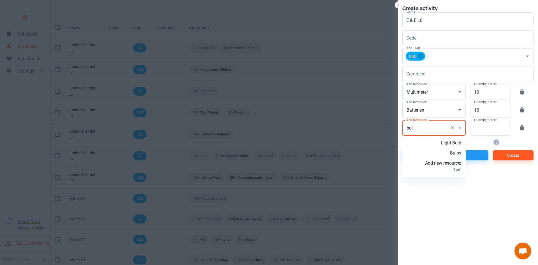
click at [442, 152] on p "Bulbs" at bounding box center [443, 153] width 36 height 7
type input "Bulbs"
click at [501, 126] on input "Quantity per set" at bounding box center [487, 128] width 34 height 16
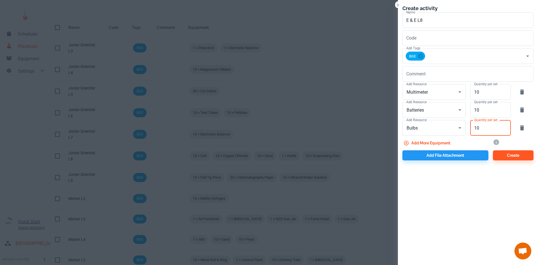
type input "10"
click at [445, 145] on button "Add more equipment" at bounding box center [427, 143] width 50 height 10
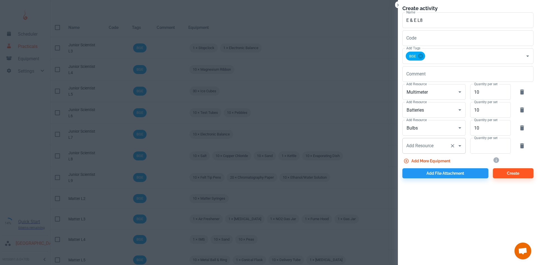
click at [439, 150] on input "Add Resource" at bounding box center [426, 145] width 43 height 11
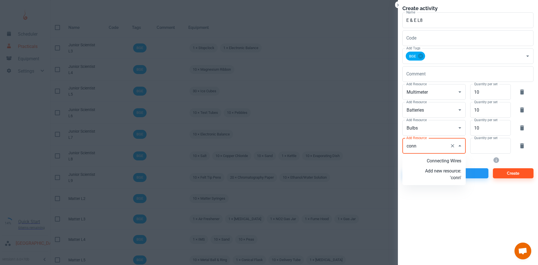
click at [444, 159] on p "Connecting Wires" at bounding box center [443, 160] width 36 height 7
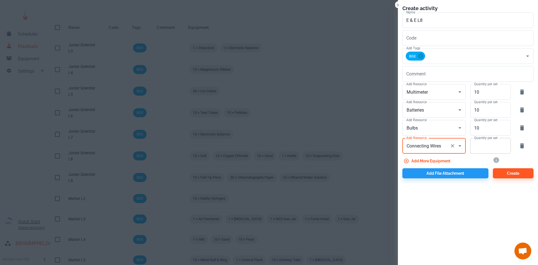
type input "Connecting Wires"
click at [486, 150] on input "Quantity per set" at bounding box center [487, 146] width 34 height 16
type input "20"
click at [443, 161] on button "Add more equipment" at bounding box center [427, 161] width 50 height 10
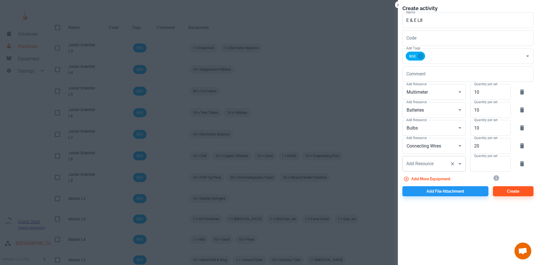
click at [425, 165] on div "Add Resource Add Resource" at bounding box center [433, 164] width 63 height 16
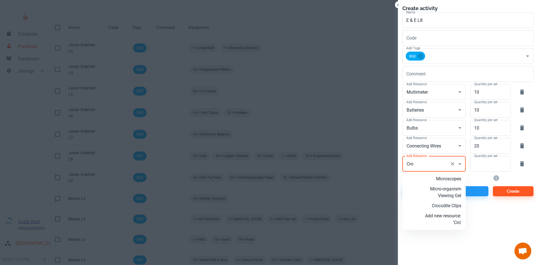
click at [444, 204] on p "Crocodile Clips" at bounding box center [443, 205] width 36 height 7
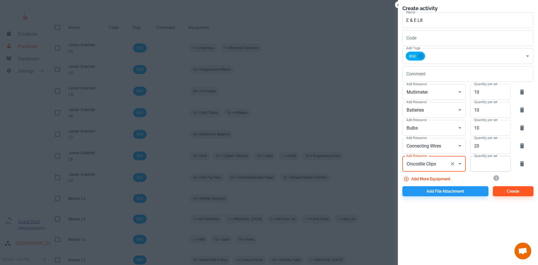
type input "Crocodile Clips"
click at [478, 165] on input "Quantity per set" at bounding box center [487, 164] width 34 height 16
type input "20"
click at [408, 179] on icon "button" at bounding box center [406, 178] width 5 height 5
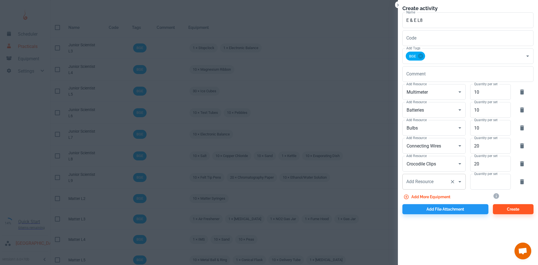
click at [409, 180] on div "Add Resource Add Resource" at bounding box center [433, 182] width 63 height 16
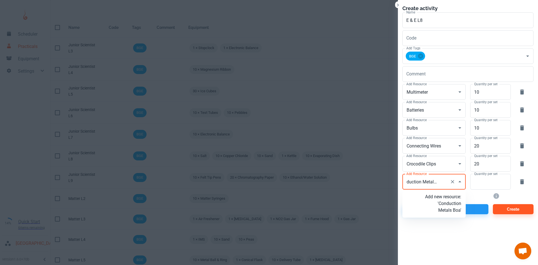
type input "Conduction Metals Board"
click at [449, 213] on p "Add new resource: 'Conduction Metals Board'" at bounding box center [443, 203] width 36 height 20
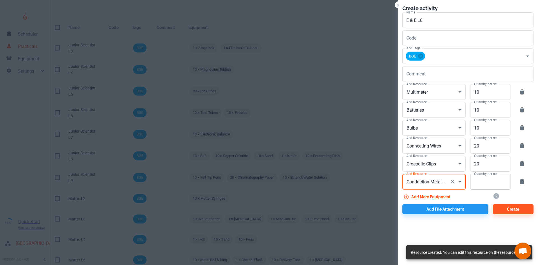
type input "Conduction Metals Board"
click at [476, 185] on input "Quantity per set" at bounding box center [487, 182] width 34 height 16
type input "10"
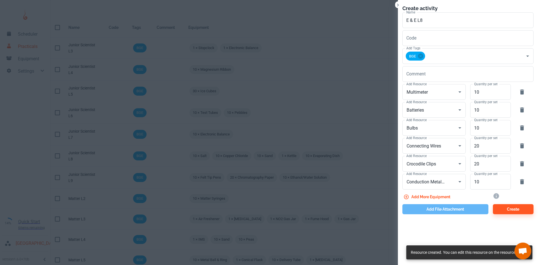
click at [446, 209] on button "Add file attachment" at bounding box center [445, 209] width 86 height 10
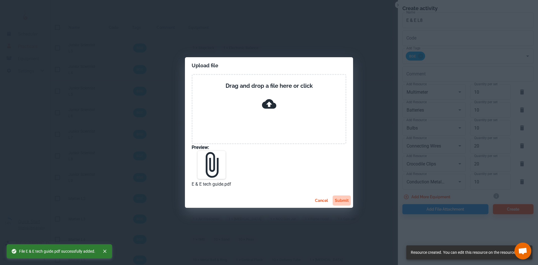
click at [339, 204] on button "submit" at bounding box center [341, 200] width 18 height 10
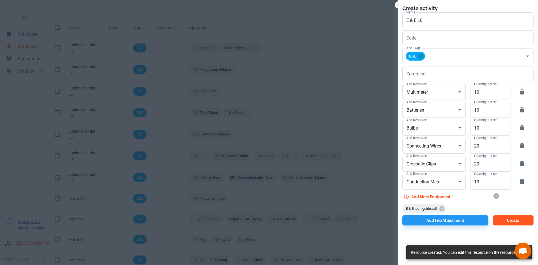
click at [498, 224] on button "Create" at bounding box center [513, 220] width 41 height 10
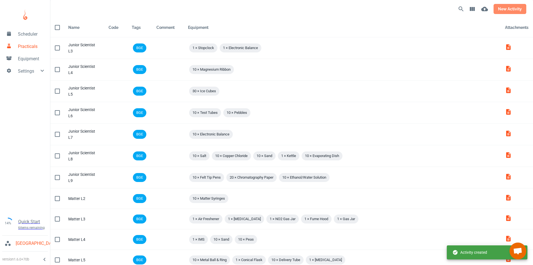
click at [506, 8] on button "new activity" at bounding box center [510, 9] width 33 height 10
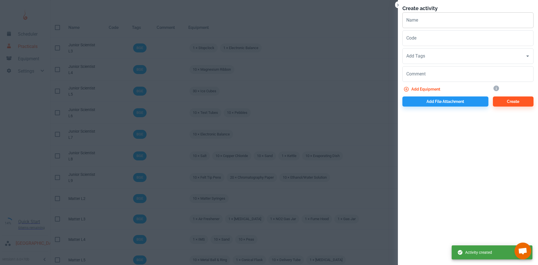
click at [470, 24] on input "Name" at bounding box center [467, 20] width 131 height 16
paste input "E & E"
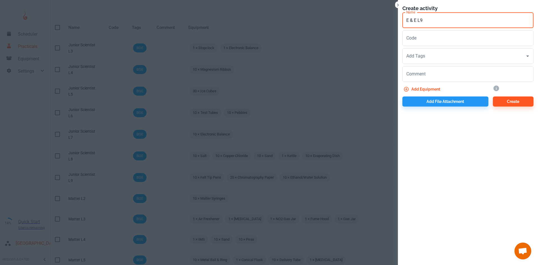
type input "E & E L9"
click at [404, 57] on div "Add Tags" at bounding box center [467, 56] width 131 height 16
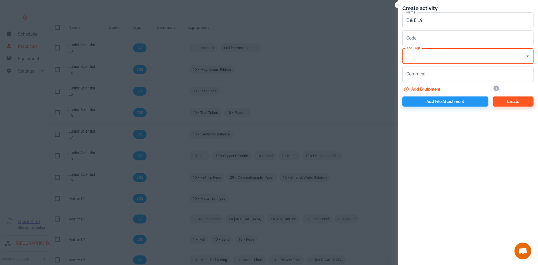
click at [422, 61] on input "Add Tags" at bounding box center [464, 56] width 118 height 11
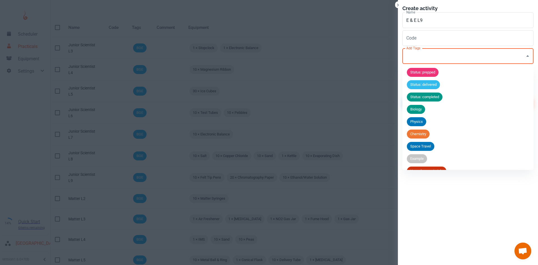
scroll to position [22, 0]
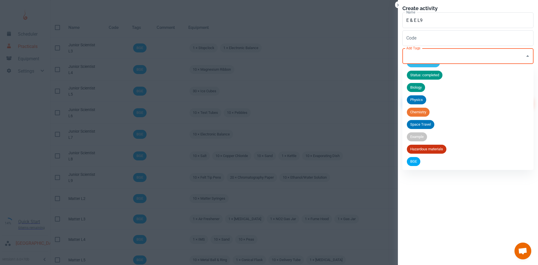
click at [413, 164] on div "BGE" at bounding box center [413, 161] width 13 height 9
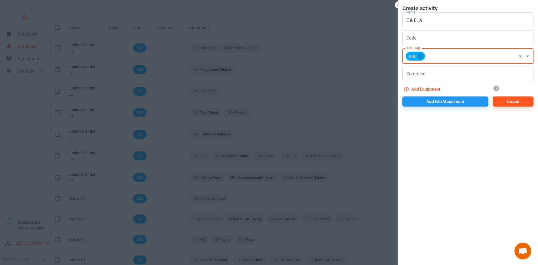
click at [416, 91] on button "Add equipment" at bounding box center [422, 89] width 40 height 10
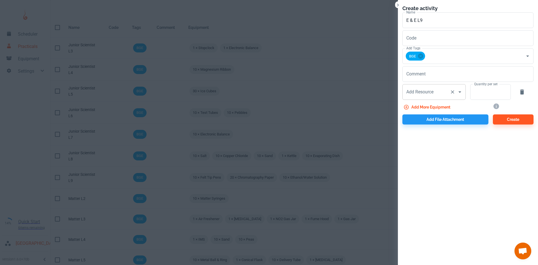
click at [414, 94] on input "Add Resource" at bounding box center [426, 92] width 43 height 11
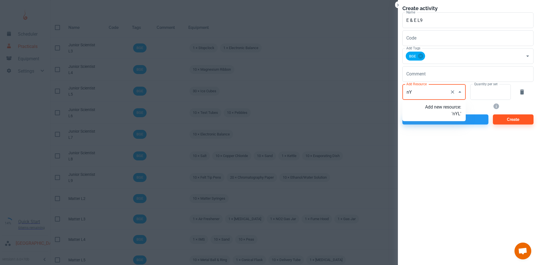
type input "n"
type input "Nylon Flat Rods"
click at [454, 116] on p "Add new resource: 'Nylon Flat Rods'" at bounding box center [443, 110] width 36 height 13
type input "Nylon Flat Rods"
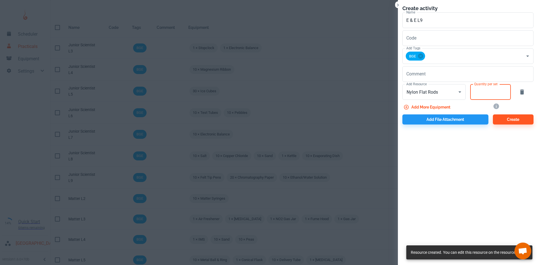
click at [475, 97] on input "Quantity per set" at bounding box center [487, 92] width 34 height 16
type input "10"
click at [425, 107] on button "Add more equipment" at bounding box center [427, 107] width 50 height 10
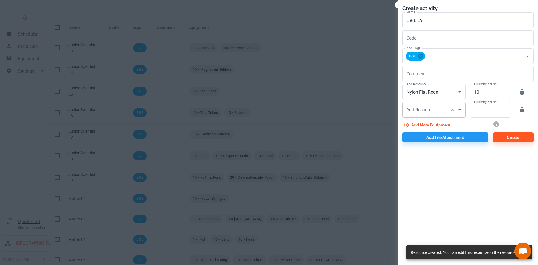
click at [409, 109] on div "Add Resource Add Resource" at bounding box center [433, 110] width 63 height 16
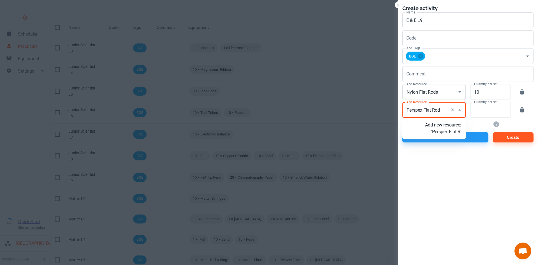
type input "Perspex Flat Rods"
click at [455, 135] on p "Add new resource: 'Perspex Flat Rods'" at bounding box center [443, 132] width 36 height 20
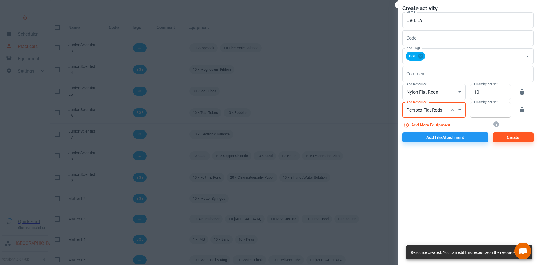
type input "Perspex Flat Rods"
click at [489, 112] on input "Quantity per set" at bounding box center [487, 110] width 34 height 16
type input "10"
click at [433, 125] on button "Add more equipment" at bounding box center [427, 125] width 50 height 10
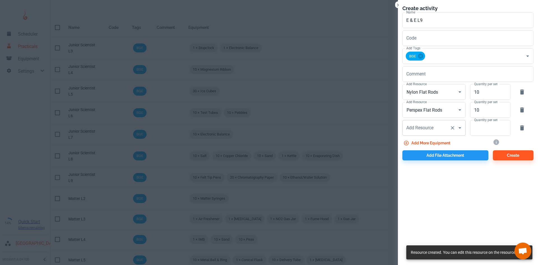
click at [417, 126] on div "Add Resource Add Resource" at bounding box center [433, 128] width 63 height 16
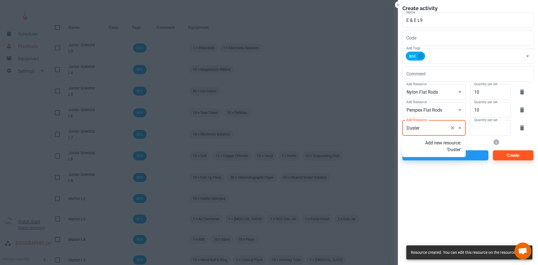
type input "Dusters"
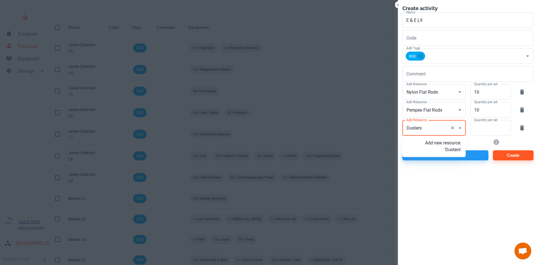
click at [442, 148] on p "Add new resource: 'Dusters'" at bounding box center [443, 145] width 36 height 13
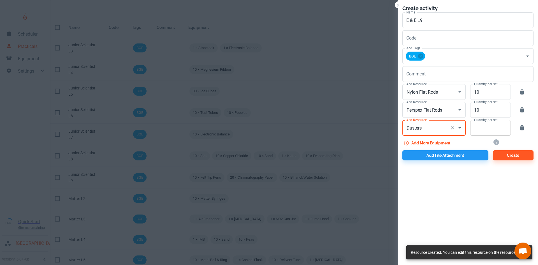
type input "Dusters"
click at [484, 133] on input "Quantity per set" at bounding box center [487, 128] width 34 height 16
type input "10"
click at [422, 143] on button "Add more equipment" at bounding box center [427, 143] width 50 height 10
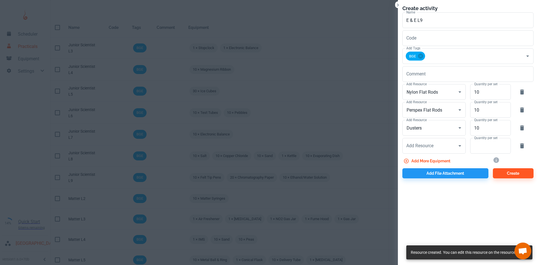
click at [422, 143] on div "Add Resource Add Resource" at bounding box center [433, 146] width 63 height 16
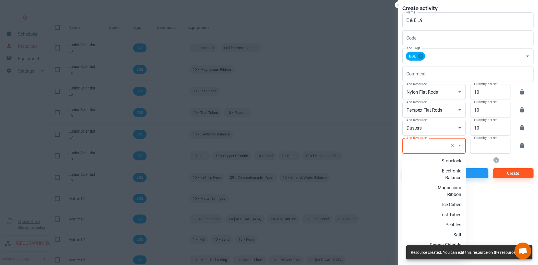
type input "N"
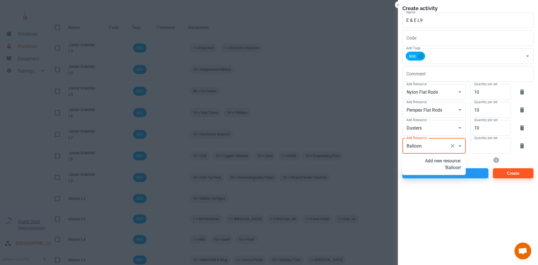
type input "Balloons"
click at [452, 170] on p "Add new resource: 'Balloons'" at bounding box center [443, 163] width 36 height 13
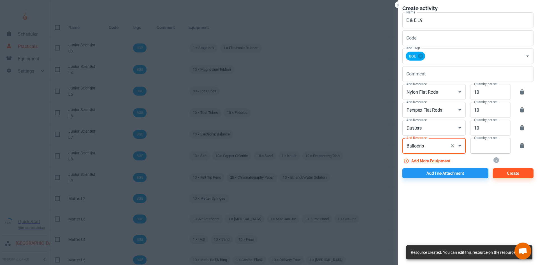
type input "Balloons"
click at [481, 148] on input "Quantity per set" at bounding box center [487, 146] width 34 height 16
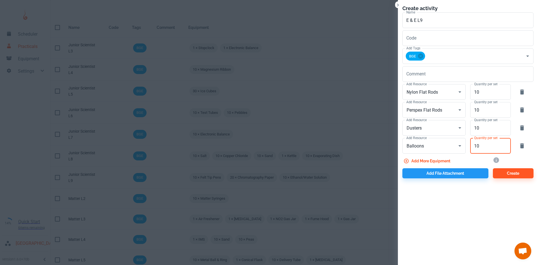
type input "10"
click at [448, 162] on button "Add more equipment" at bounding box center [427, 161] width 50 height 10
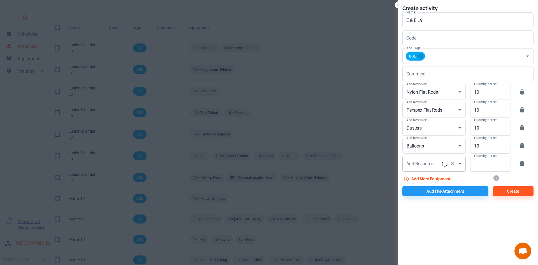
click at [437, 164] on input "Add Resource" at bounding box center [423, 163] width 37 height 11
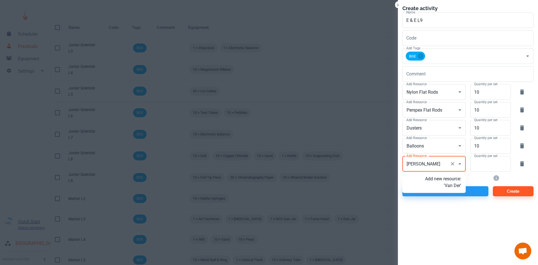
type input "[PERSON_NAME]"
type input "Van de Graaff Generator"
click at [450, 186] on p "Add new resource: '[PERSON_NAME] Generator'" at bounding box center [443, 185] width 36 height 20
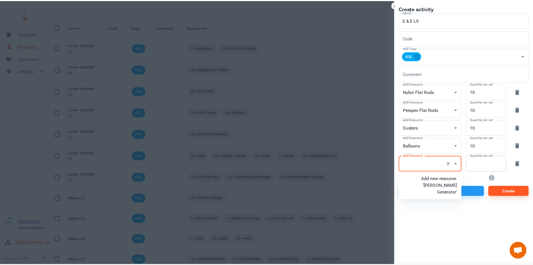
scroll to position [0, 0]
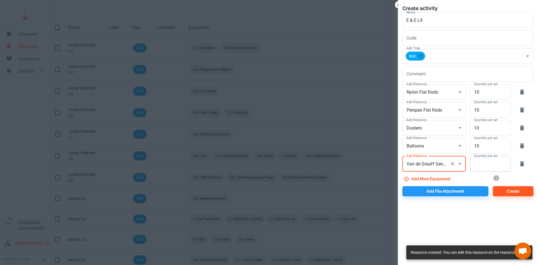
type input "Van de Graaff Generator"
click at [485, 169] on input "Quantity per set" at bounding box center [487, 164] width 34 height 16
type input "1"
click at [476, 192] on button "Add file attachment" at bounding box center [445, 191] width 86 height 10
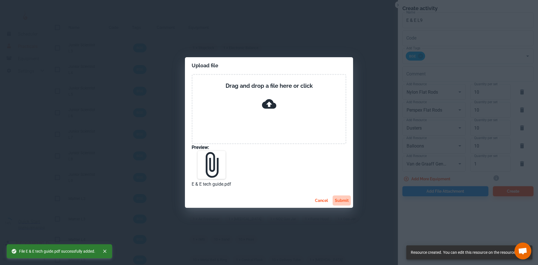
click at [344, 204] on button "submit" at bounding box center [341, 200] width 18 height 10
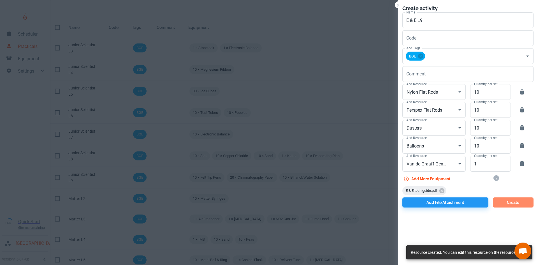
click at [520, 199] on button "Create" at bounding box center [513, 202] width 41 height 10
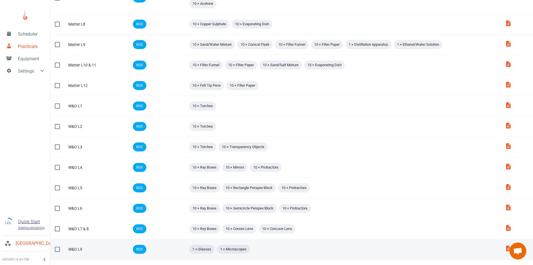
scroll to position [318, 0]
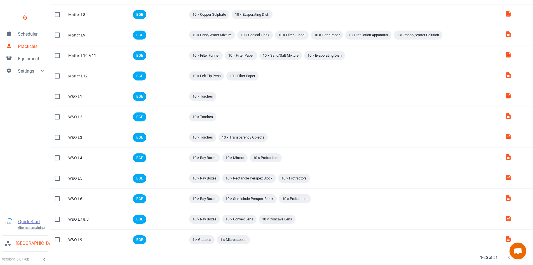
click at [519, 259] on icon "Next Page" at bounding box center [520, 257] width 7 height 7
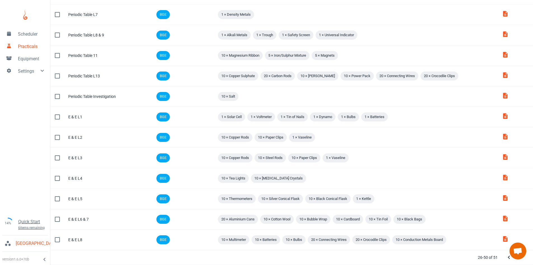
scroll to position [299, 0]
click at [519, 259] on icon "Next Page" at bounding box center [520, 257] width 7 height 7
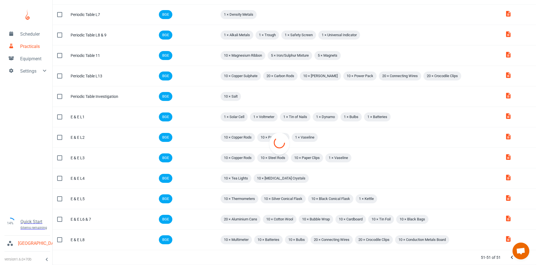
scroll to position [0, 0]
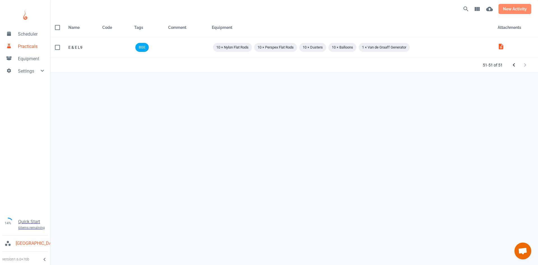
click at [514, 6] on button "new activity" at bounding box center [514, 9] width 33 height 10
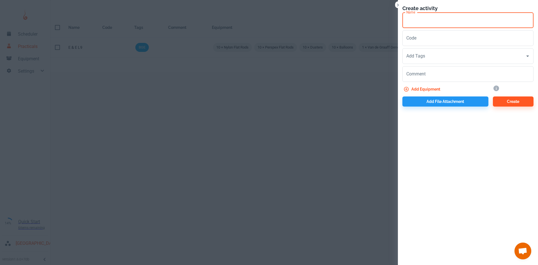
click at [409, 24] on input "Name" at bounding box center [467, 20] width 131 height 16
paste input "E & E"
click at [422, 55] on input "Add Tags" at bounding box center [464, 56] width 118 height 11
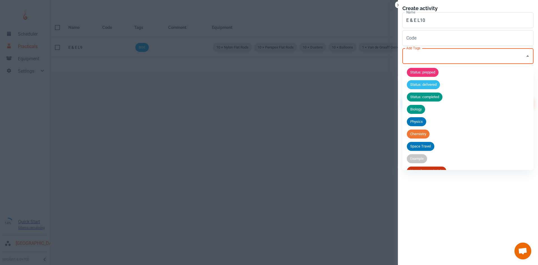
scroll to position [22, 0]
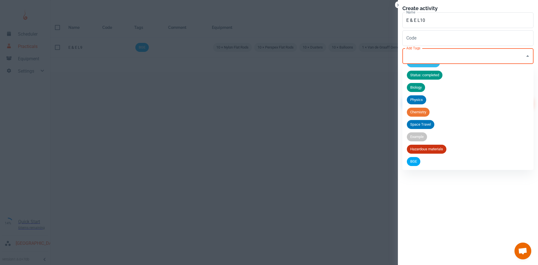
click at [415, 161] on span "BGE" at bounding box center [413, 161] width 13 height 6
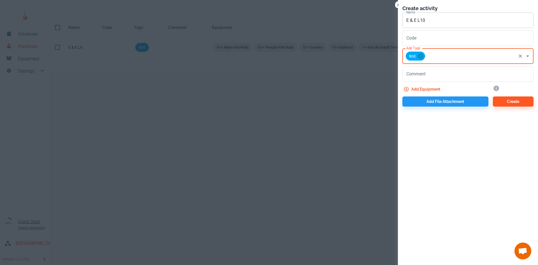
click at [428, 18] on input "E & E L10" at bounding box center [467, 20] width 131 height 16
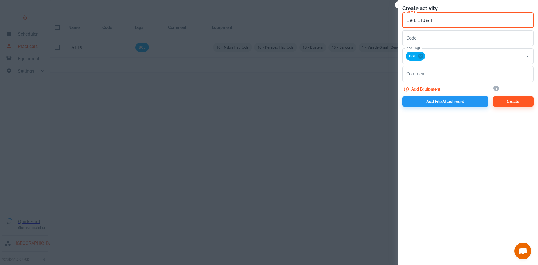
type input "E & E L10 & 11"
click at [423, 86] on button "Add equipment" at bounding box center [422, 89] width 40 height 10
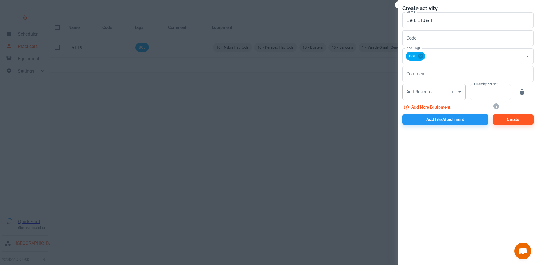
click at [421, 93] on div "Add Resource Add Resource" at bounding box center [433, 92] width 63 height 16
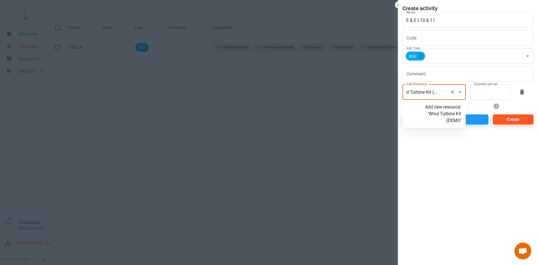
type input "Wind Turbine Kit (DEMO)"
click at [448, 113] on p "Add new resource: 'Wind Turbine Kit (DEMO)'" at bounding box center [443, 114] width 36 height 20
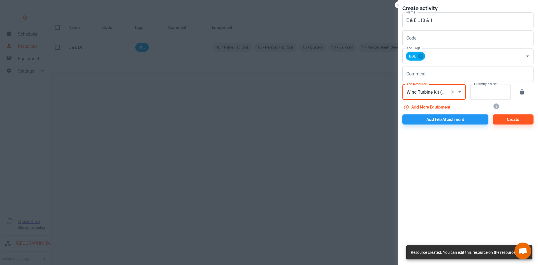
type input "Wind Turbine Kit (DEMO)"
click at [485, 94] on input "Quantity per set" at bounding box center [487, 92] width 34 height 16
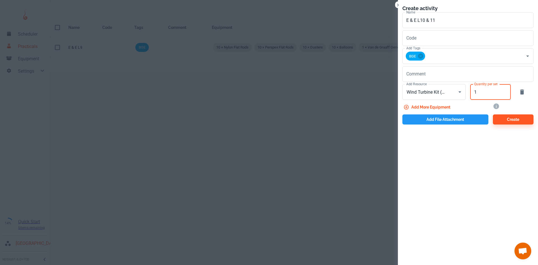
type input "1"
click at [441, 122] on button "Add file attachment" at bounding box center [445, 119] width 86 height 10
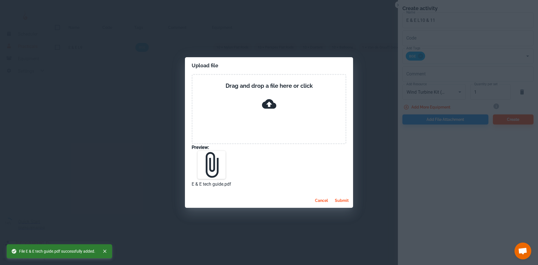
click at [339, 201] on button "submit" at bounding box center [341, 200] width 18 height 10
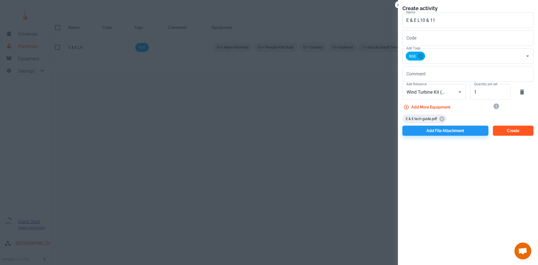
click at [513, 131] on button "Create" at bounding box center [513, 130] width 41 height 10
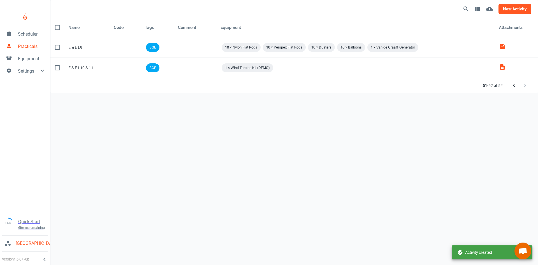
click at [520, 13] on button "new activity" at bounding box center [514, 9] width 33 height 10
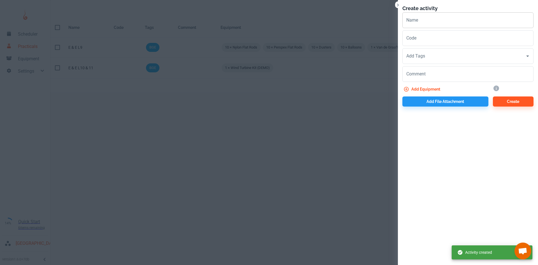
click at [417, 27] on input "Name" at bounding box center [467, 20] width 131 height 16
paste input "E & E"
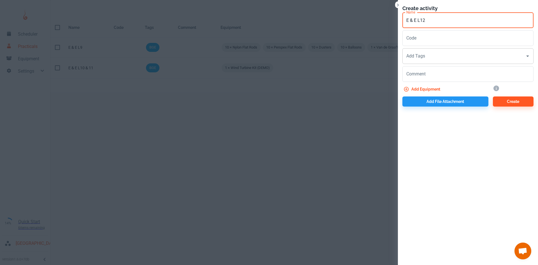
click at [426, 49] on div "Add Tags" at bounding box center [467, 56] width 131 height 16
type input "E & E L12"
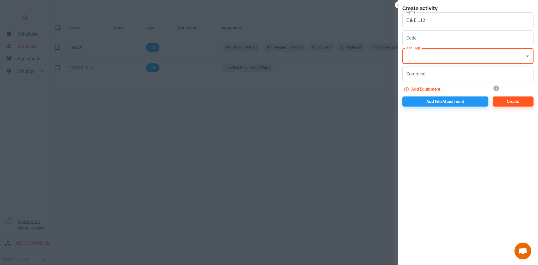
click at [427, 60] on input "Add Tags" at bounding box center [464, 56] width 118 height 11
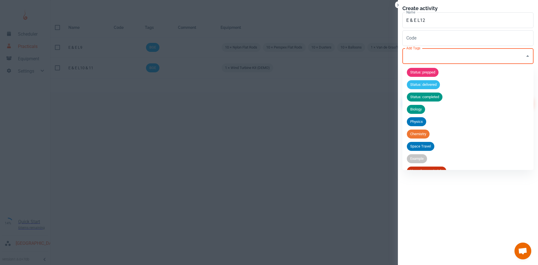
scroll to position [22, 0]
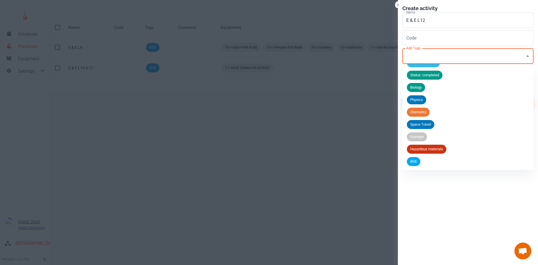
click at [412, 162] on span "BGE" at bounding box center [413, 161] width 13 height 6
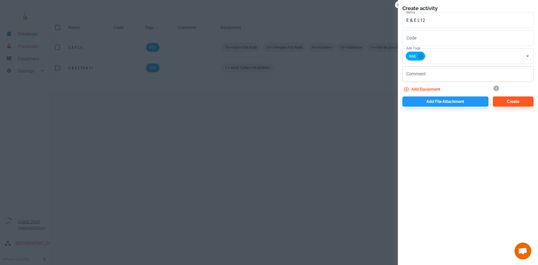
click at [420, 78] on div "x Comment" at bounding box center [467, 74] width 131 height 16
click at [421, 88] on button "Add equipment" at bounding box center [422, 89] width 40 height 10
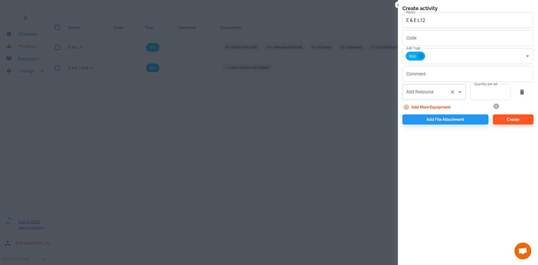
click at [418, 89] on div "Add Resource Add Resource" at bounding box center [433, 92] width 63 height 16
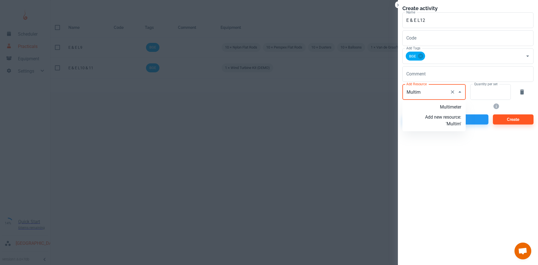
click at [427, 103] on li "Multimeter" at bounding box center [433, 107] width 63 height 10
type input "Multimeter"
click at [478, 96] on input "Quantity per set" at bounding box center [487, 92] width 34 height 16
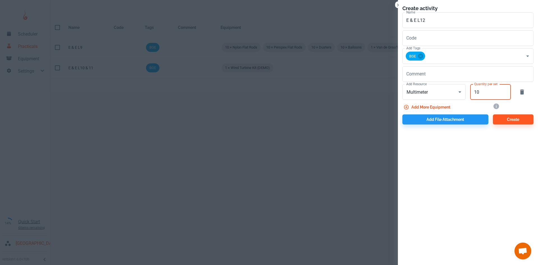
type input "10"
click at [447, 107] on button "Add more equipment" at bounding box center [427, 107] width 50 height 10
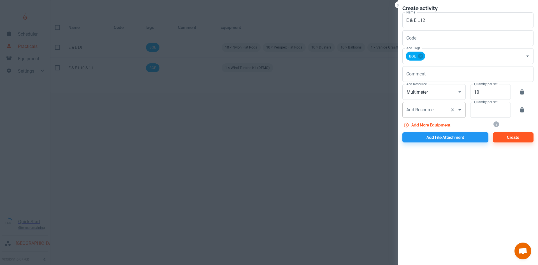
click at [420, 112] on div "Add Resource Add Resource" at bounding box center [433, 110] width 63 height 16
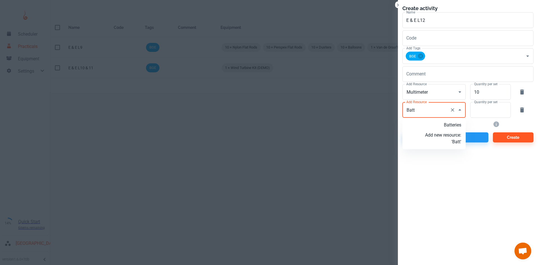
click at [439, 125] on p "Batteries" at bounding box center [443, 125] width 36 height 7
type input "Batteries"
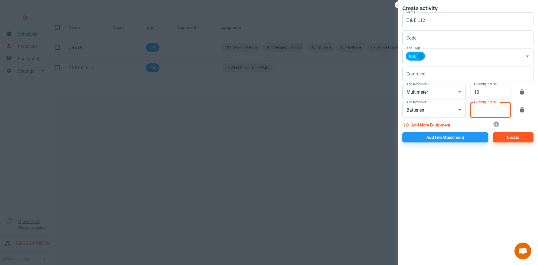
click at [480, 109] on input "Quantity per set" at bounding box center [487, 110] width 34 height 16
type input "10"
click at [417, 125] on button "Add more equipment" at bounding box center [427, 125] width 50 height 10
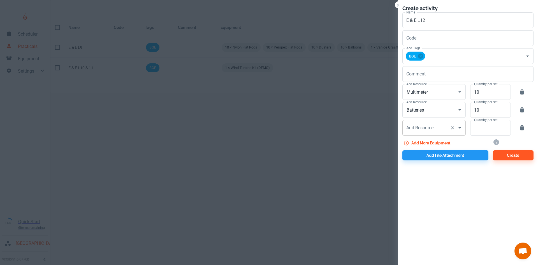
click at [417, 127] on div "Add Resource Add Resource" at bounding box center [433, 128] width 63 height 16
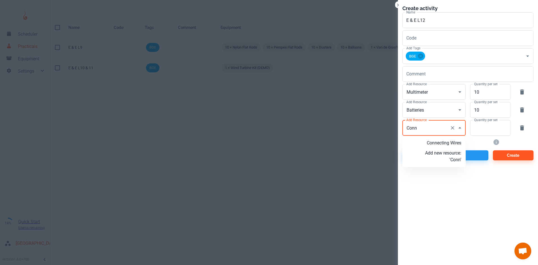
click at [439, 142] on p "Connecting Wires" at bounding box center [443, 142] width 36 height 7
type input "Connecting Wires"
click at [478, 130] on input "Quantity per set" at bounding box center [487, 128] width 34 height 16
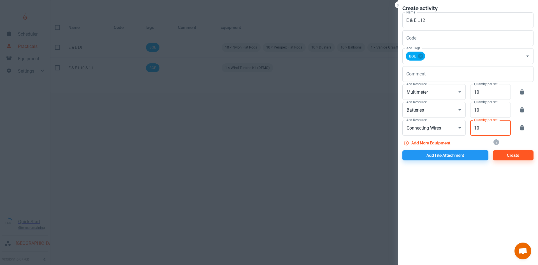
type input "1"
type input "40"
click at [445, 142] on button "Add more equipment" at bounding box center [427, 143] width 50 height 10
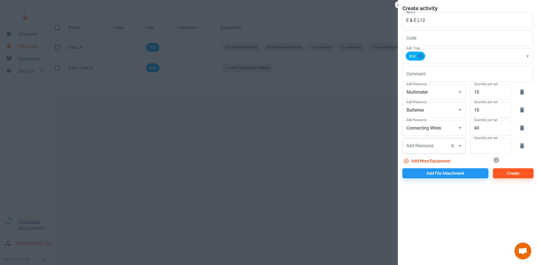
click at [442, 146] on input "Add Resource" at bounding box center [426, 145] width 43 height 11
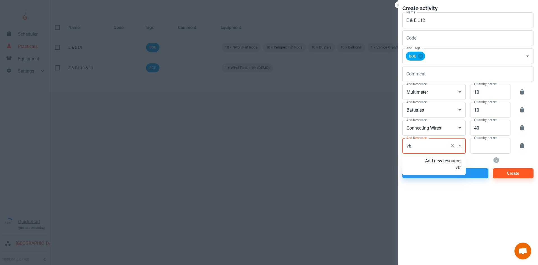
type input "v"
click at [453, 169] on p "Bulbs" at bounding box center [443, 170] width 36 height 7
type input "Bulbs"
click at [478, 153] on input "Quantity per set" at bounding box center [487, 146] width 34 height 16
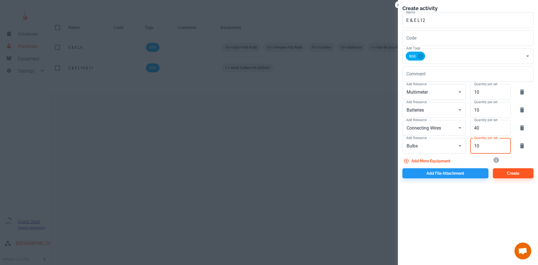
type input "10"
click at [445, 161] on button "Add more equipment" at bounding box center [427, 161] width 50 height 10
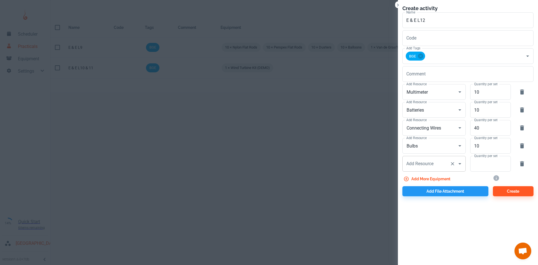
click at [422, 162] on div "Add Resource Add Resource" at bounding box center [433, 164] width 63 height 16
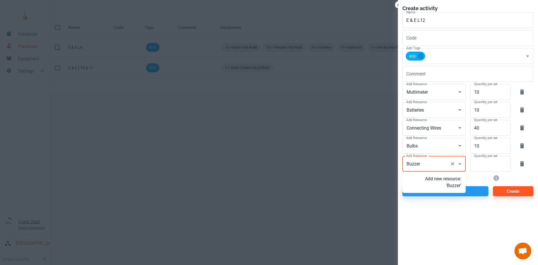
type input "Buzzers"
click at [441, 186] on p "Add new resource: 'Buzzers'" at bounding box center [443, 181] width 36 height 13
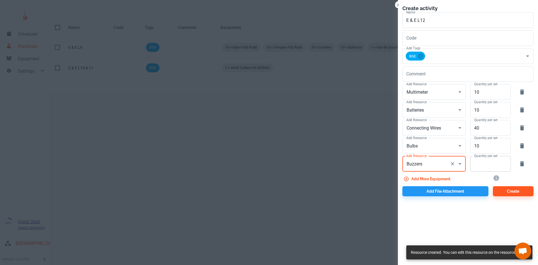
type input "Buzzers"
click at [484, 168] on input "Quantity per set" at bounding box center [487, 164] width 34 height 16
type input "10"
click at [444, 181] on button "Add more equipment" at bounding box center [427, 179] width 50 height 10
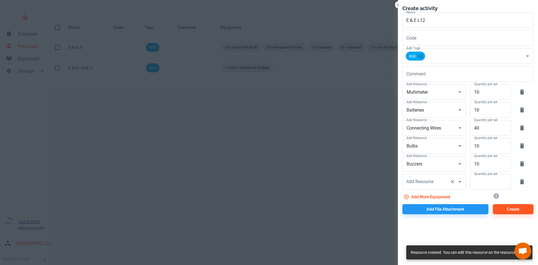
click at [424, 180] on div "Add Resource Add Resource" at bounding box center [433, 182] width 63 height 16
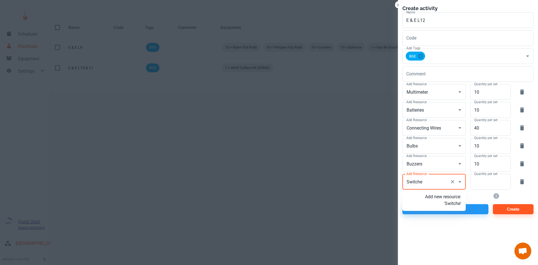
type input "Switches"
click at [446, 206] on p "Add new resource: 'Switches'" at bounding box center [443, 199] width 36 height 13
type input "Switches"
click at [477, 183] on input "Quantity per set" at bounding box center [487, 182] width 34 height 16
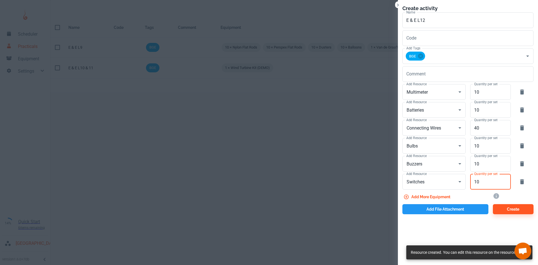
type input "10"
click at [460, 211] on button "Add file attachment" at bounding box center [445, 209] width 86 height 10
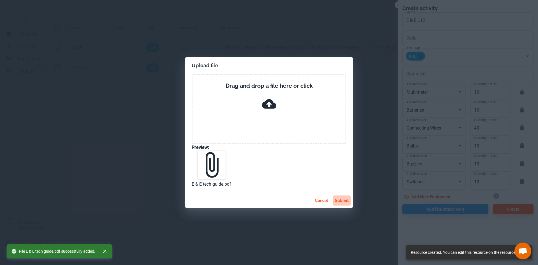
click at [345, 202] on button "submit" at bounding box center [341, 200] width 18 height 10
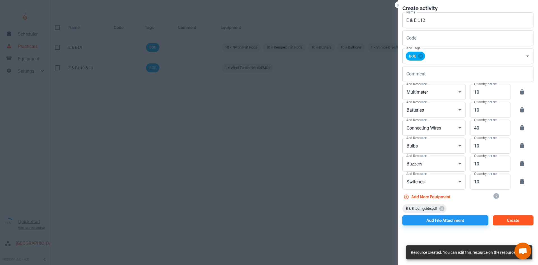
click at [511, 217] on button "Create" at bounding box center [513, 220] width 41 height 10
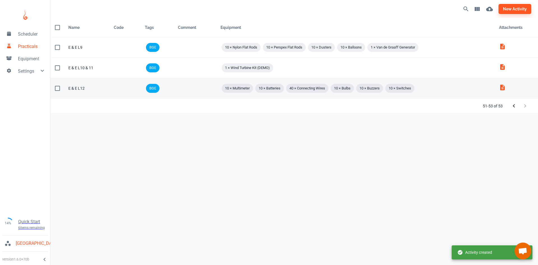
click at [95, 87] on div "E & E L12" at bounding box center [86, 88] width 36 height 6
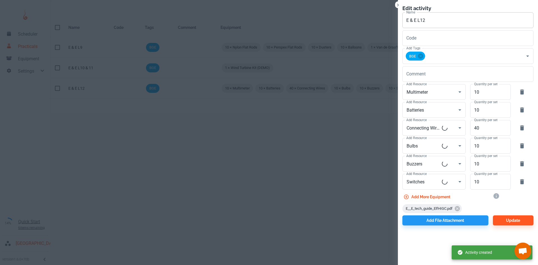
click at [457, 22] on input "E & E L12" at bounding box center [467, 20] width 131 height 16
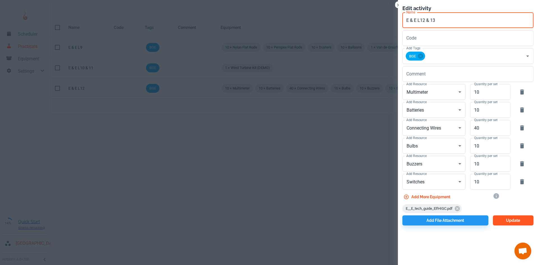
type input "E & E L12 & 13"
click at [515, 222] on button "Update" at bounding box center [513, 220] width 41 height 10
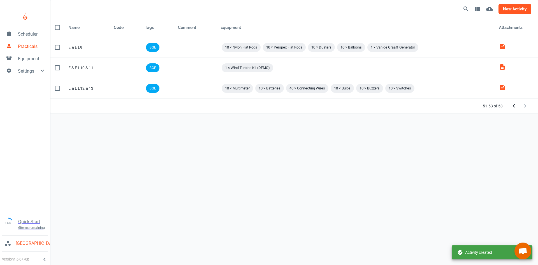
click at [514, 9] on button "new activity" at bounding box center [514, 9] width 33 height 10
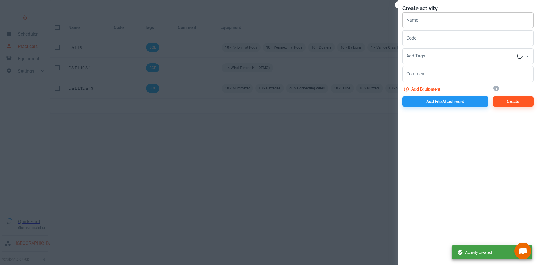
click at [422, 24] on input "Name" at bounding box center [467, 20] width 131 height 16
paste input "E & E"
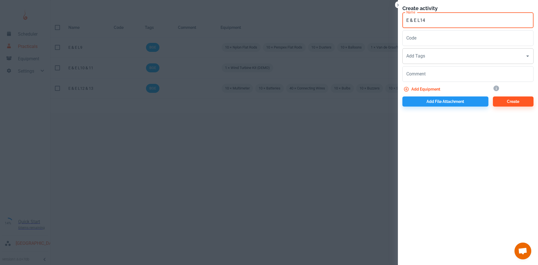
type input "E & E L14"
click at [431, 53] on input "Add Tags" at bounding box center [464, 56] width 118 height 11
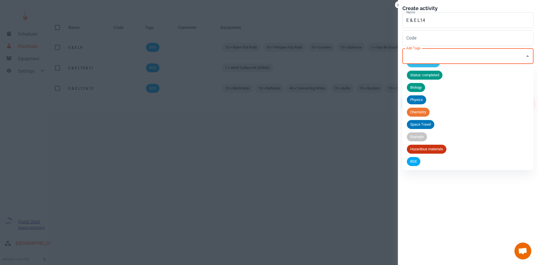
click at [410, 161] on span "BGE" at bounding box center [413, 161] width 13 height 6
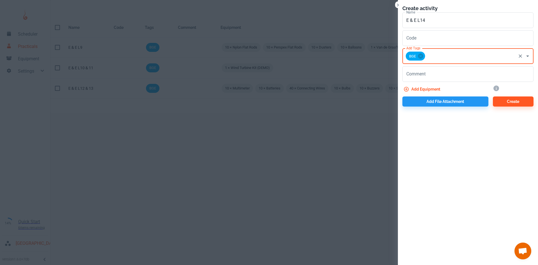
click at [432, 82] on div "Add equipment" at bounding box center [443, 88] width 90 height 12
click at [426, 94] on button "Add equipment" at bounding box center [422, 89] width 40 height 10
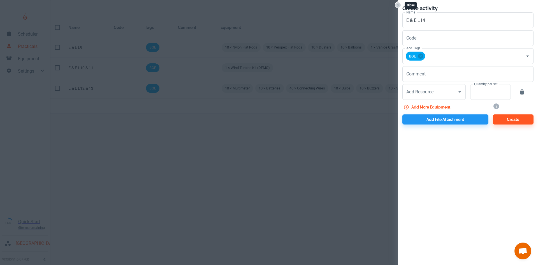
click at [397, 3] on icon "Close" at bounding box center [398, 5] width 6 height 6
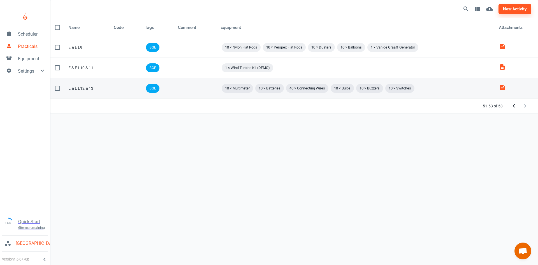
click at [99, 90] on div "E & E L12 & 13" at bounding box center [86, 88] width 36 height 6
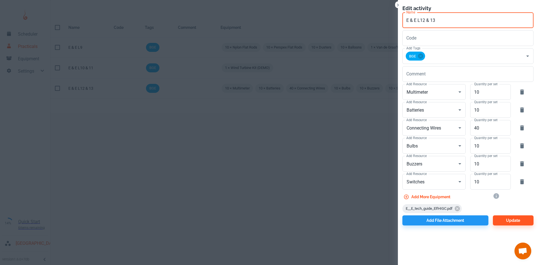
drag, startPoint x: 428, startPoint y: 21, endPoint x: 442, endPoint y: 21, distance: 14.0
click at [442, 21] on input "E & E L12 & 13" at bounding box center [467, 20] width 131 height 16
type input "E & E L12 - 15"
click at [507, 222] on button "Update" at bounding box center [513, 220] width 41 height 10
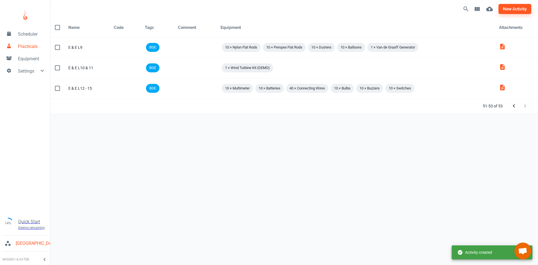
click at [164, 134] on div "new activity Name Code Tags Comment Equipment Attachments Name E & E L9 Code Ta…" at bounding box center [293, 128] width 487 height 256
click at [31, 60] on span "Equipment" at bounding box center [32, 58] width 28 height 7
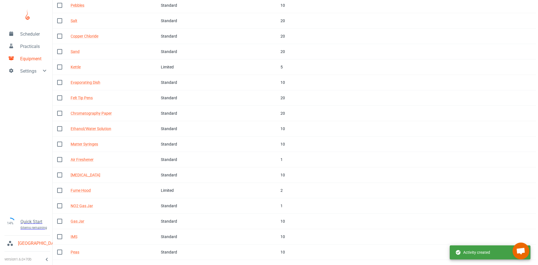
scroll to position [172, 0]
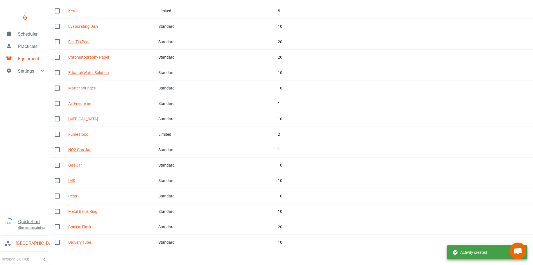
click at [526, 261] on div at bounding box center [515, 256] width 22 height 11
click at [518, 260] on icon "Next Page" at bounding box center [520, 257] width 7 height 7
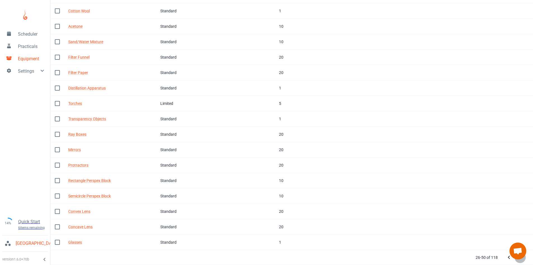
click at [518, 260] on icon "Next Page" at bounding box center [520, 257] width 7 height 7
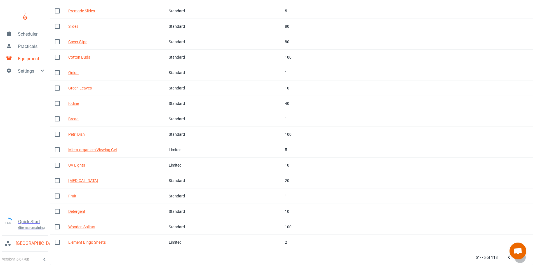
click at [518, 260] on icon "Next Page" at bounding box center [520, 257] width 7 height 7
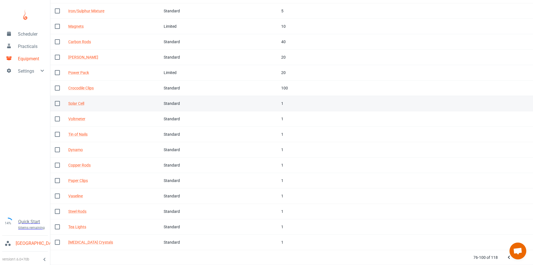
click at [200, 104] on div "Standard" at bounding box center [182, 103] width 36 height 6
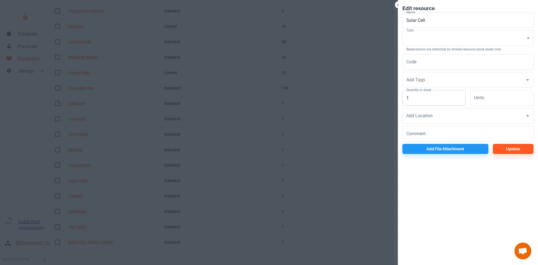
click at [427, 99] on input "1" at bounding box center [433, 98] width 63 height 16
type input "10"
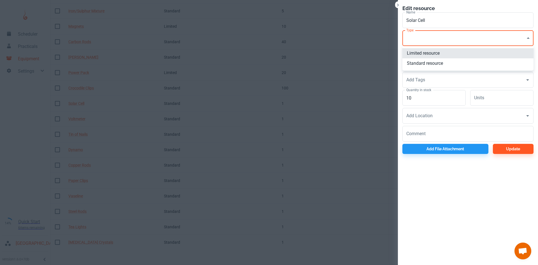
click at [423, 64] on li "Standard resource" at bounding box center [467, 63] width 131 height 10
type input "CO"
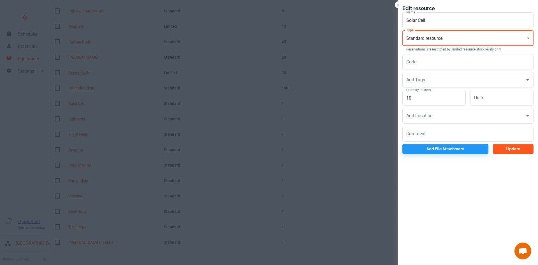
click at [498, 153] on button "Update" at bounding box center [513, 149] width 41 height 10
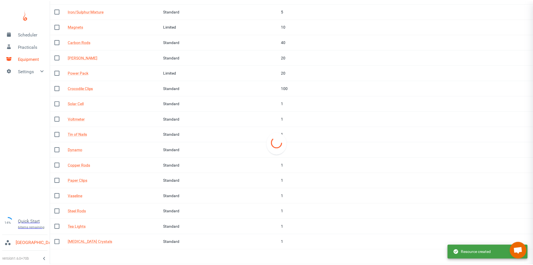
scroll to position [158, 0]
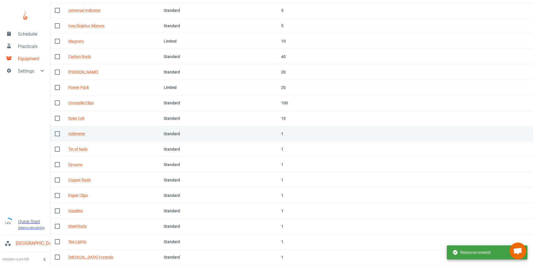
click at [277, 135] on td "Tags" at bounding box center [261, 133] width 32 height 15
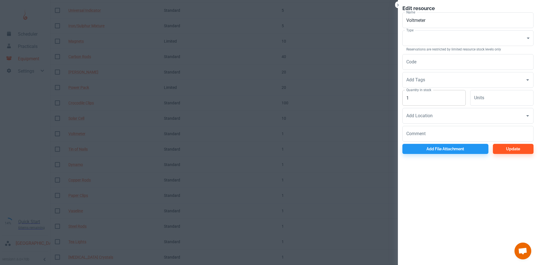
click at [424, 100] on input "1" at bounding box center [433, 98] width 63 height 16
type input "10"
click at [412, 48] on p "Reservations are restricted by limited resource stock levels only" at bounding box center [467, 49] width 123 height 5
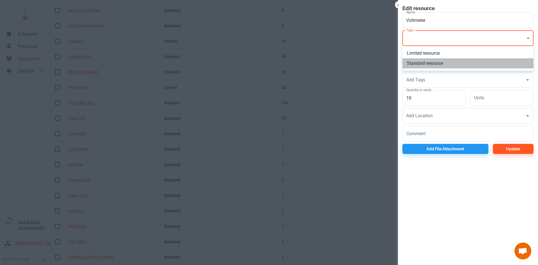
click at [418, 64] on li "Standard resource" at bounding box center [467, 63] width 131 height 10
type input "CO"
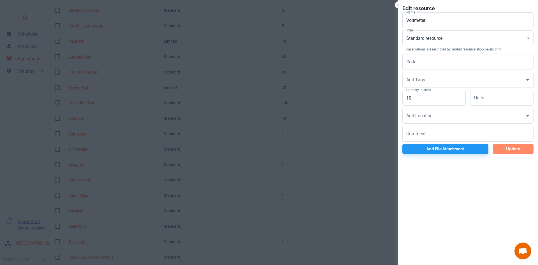
click at [513, 148] on button "Update" at bounding box center [513, 149] width 41 height 10
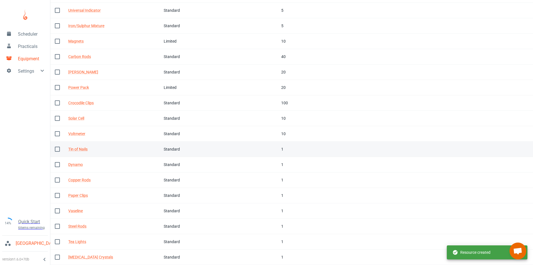
click at [200, 148] on div "Standard" at bounding box center [182, 149] width 36 height 6
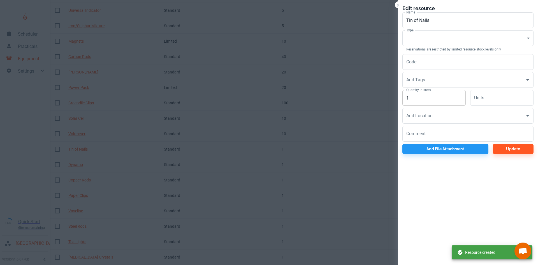
click at [433, 102] on input "1" at bounding box center [433, 98] width 63 height 16
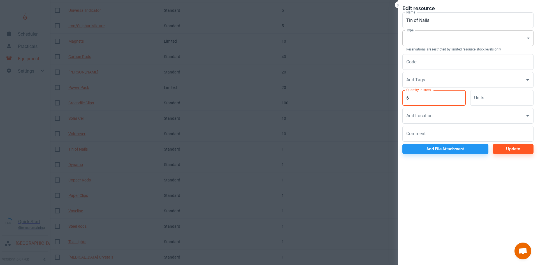
type input "6"
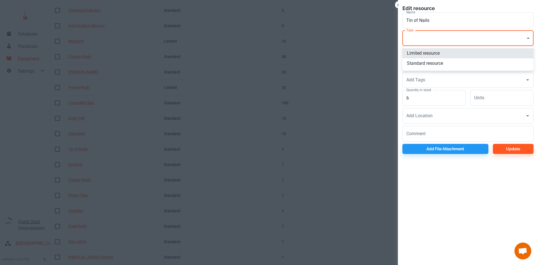
click at [424, 63] on li "Standard resource" at bounding box center [467, 63] width 131 height 10
type input "CO"
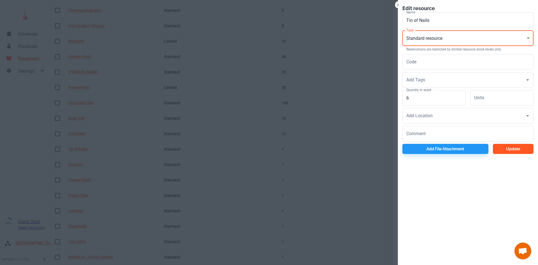
click at [495, 151] on button "Update" at bounding box center [513, 149] width 41 height 10
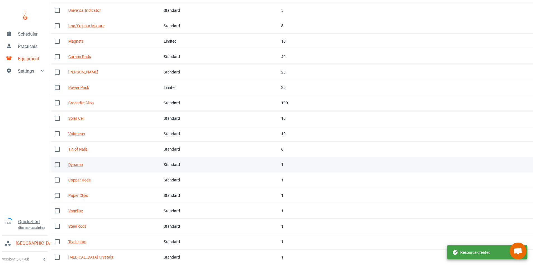
click at [276, 166] on td "Tags" at bounding box center [261, 164] width 32 height 15
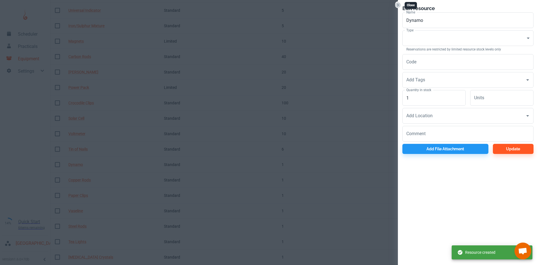
click at [396, 8] on icon "Close" at bounding box center [398, 5] width 6 height 6
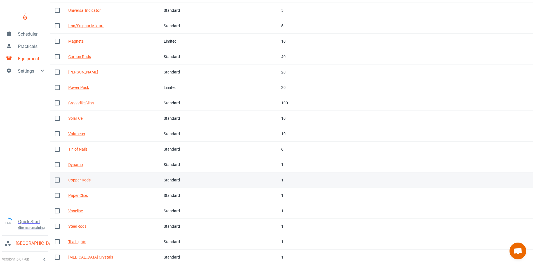
click at [270, 178] on td "Tags" at bounding box center [261, 179] width 32 height 15
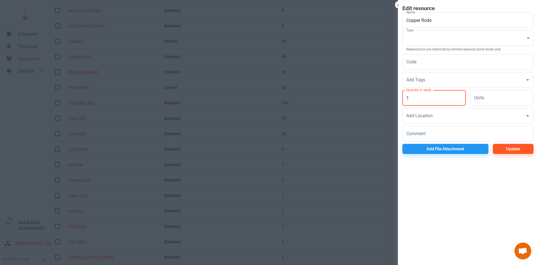
click at [416, 96] on input "1" at bounding box center [433, 98] width 63 height 16
type input "20"
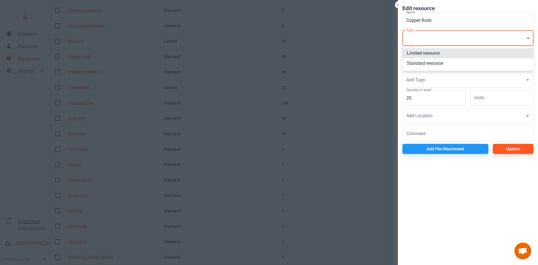
click at [424, 63] on li "Standard resource" at bounding box center [467, 63] width 131 height 10
type input "CO"
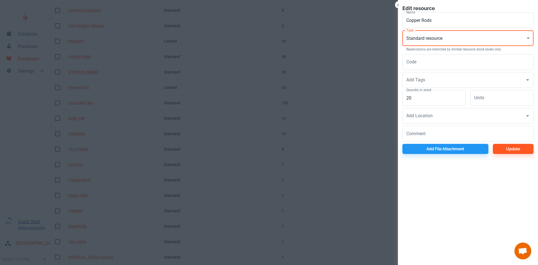
click at [526, 155] on div "Edit resource Name Copper Rods Name Type Standard resource CO Type Reservations…" at bounding box center [468, 79] width 140 height 158
click at [522, 150] on button "Update" at bounding box center [513, 149] width 41 height 10
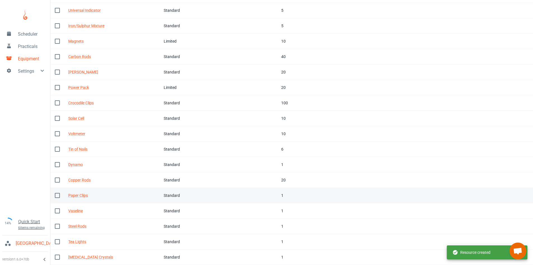
click at [294, 195] on div "1" at bounding box center [301, 195] width 40 height 6
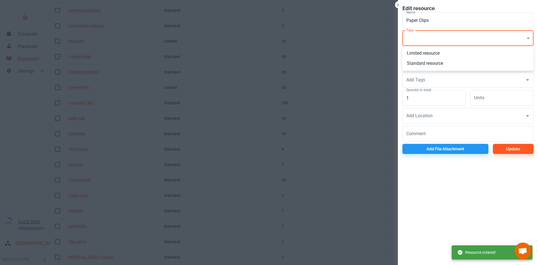
click at [426, 64] on li "Standard resource" at bounding box center [467, 63] width 131 height 10
type input "CO"
click at [428, 99] on input "1" at bounding box center [433, 98] width 63 height 16
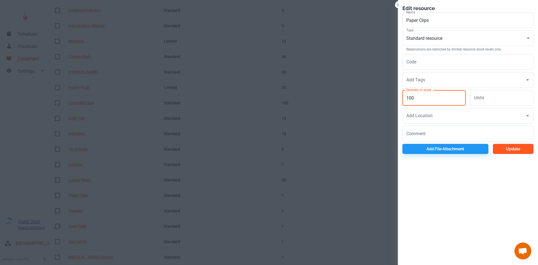
type input "100"
click at [503, 153] on button "Update" at bounding box center [513, 149] width 41 height 10
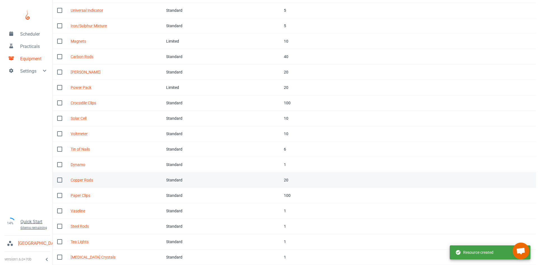
scroll to position [172, 0]
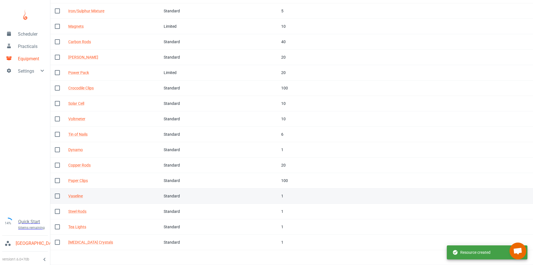
click at [277, 197] on td "Tags" at bounding box center [261, 195] width 32 height 15
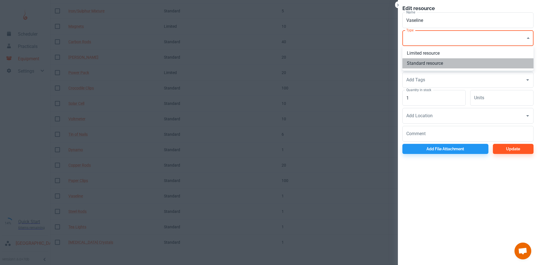
click at [417, 65] on li "Standard resource" at bounding box center [467, 63] width 131 height 10
type input "CO"
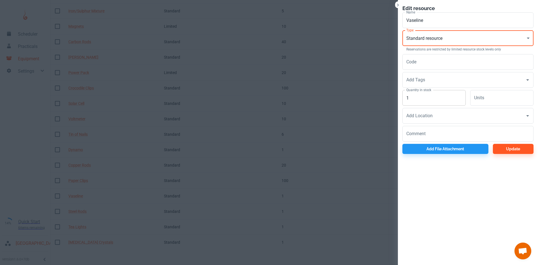
click at [420, 102] on input "1" at bounding box center [433, 98] width 63 height 16
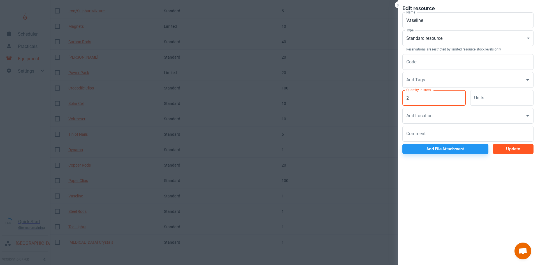
type input "2"
click at [502, 150] on button "Update" at bounding box center [513, 149] width 41 height 10
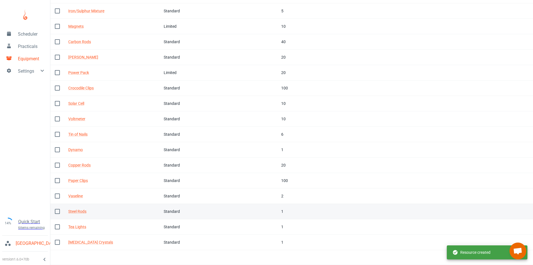
click at [277, 209] on td "Tags" at bounding box center [261, 211] width 32 height 15
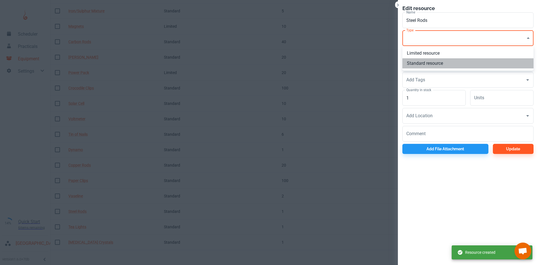
click at [427, 60] on li "Standard resource" at bounding box center [467, 63] width 131 height 10
type input "CO"
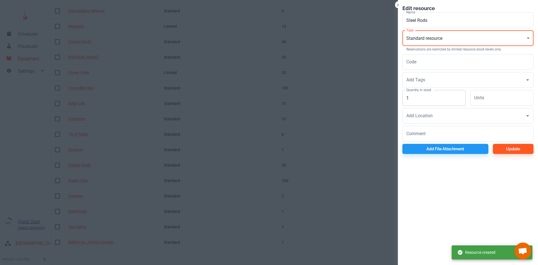
click at [428, 95] on input "1" at bounding box center [433, 98] width 63 height 16
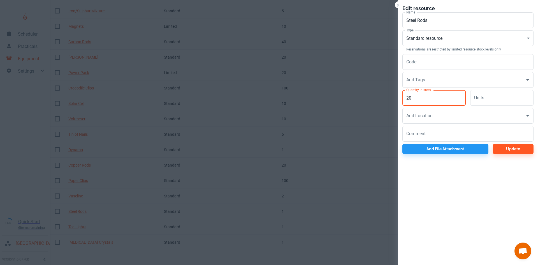
type input "20"
click at [506, 156] on div "Edit resource Name Steel Rods Name Type Standard resource CO Type Reservations …" at bounding box center [468, 79] width 140 height 158
click at [508, 148] on button "Update" at bounding box center [513, 149] width 41 height 10
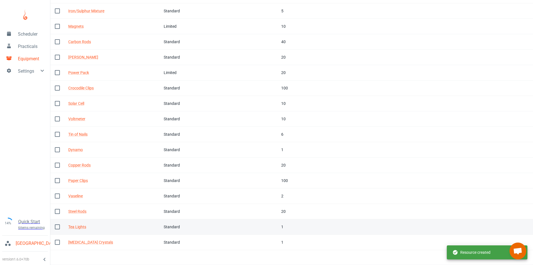
click at [277, 224] on td "Tags" at bounding box center [261, 226] width 32 height 15
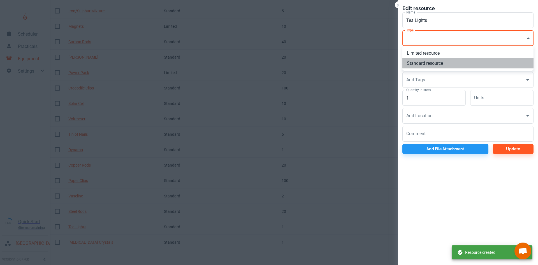
click at [423, 63] on li "Standard resource" at bounding box center [467, 63] width 131 height 10
type input "CO"
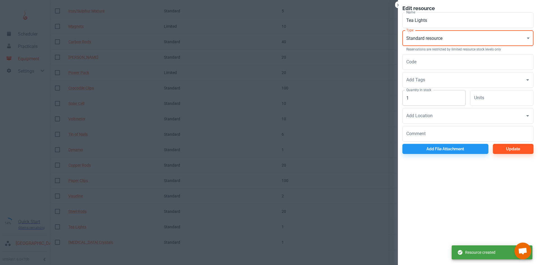
click at [426, 97] on input "1" at bounding box center [433, 98] width 63 height 16
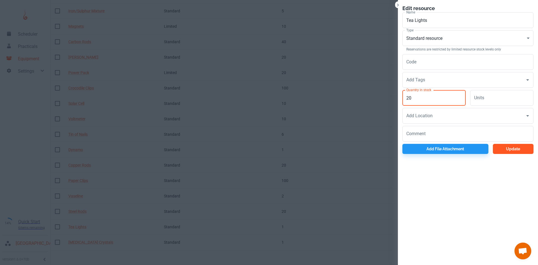
type input "20"
click at [504, 153] on button "Update" at bounding box center [513, 149] width 41 height 10
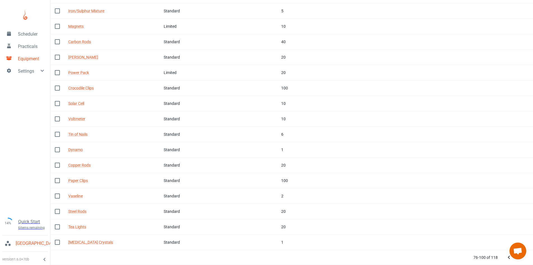
click at [522, 259] on icon "Next Page" at bounding box center [520, 257] width 7 height 7
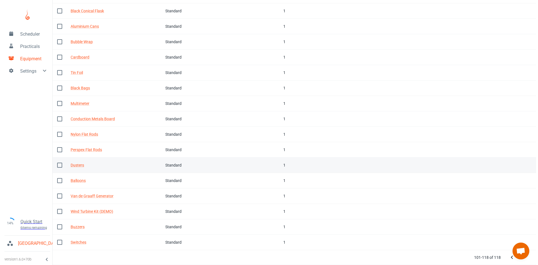
scroll to position [0, 0]
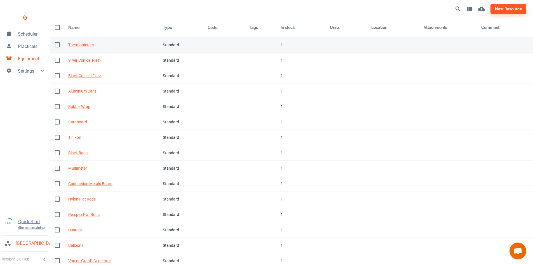
click at [240, 47] on td "Code" at bounding box center [223, 44] width 41 height 15
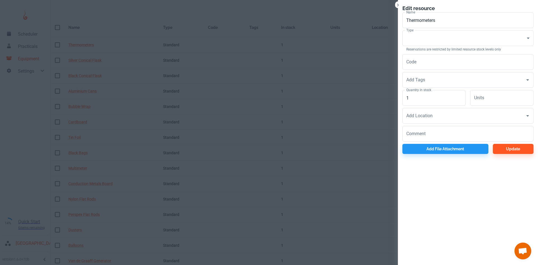
click at [411, 32] on label "Type" at bounding box center [409, 30] width 7 height 5
click at [417, 43] on body "Scheduler Practicals Equipment Settings 14% Quick Start 6 items remaining St Ro…" at bounding box center [269, 132] width 538 height 265
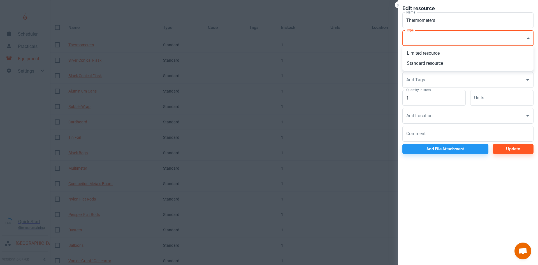
click at [421, 66] on li "Standard resource" at bounding box center [467, 63] width 131 height 10
type input "CO"
click at [426, 99] on input "1" at bounding box center [433, 98] width 63 height 16
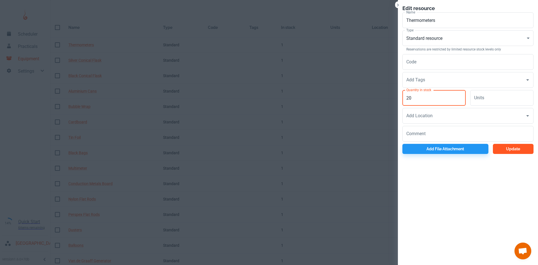
type input "20"
click at [496, 150] on button "Update" at bounding box center [513, 149] width 41 height 10
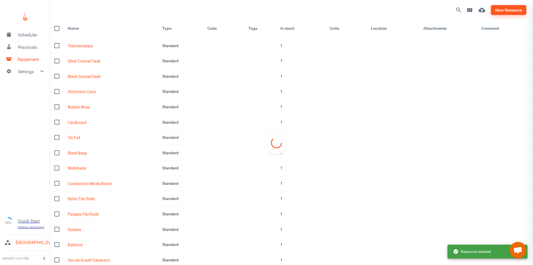
scroll to position [18, 0]
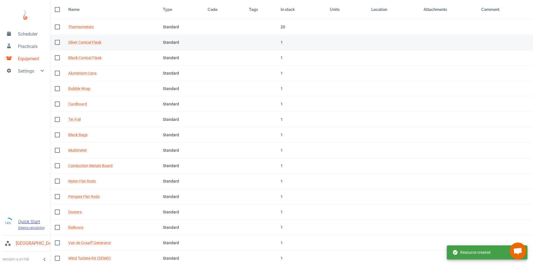
click at [274, 45] on td "Tags" at bounding box center [261, 42] width 32 height 15
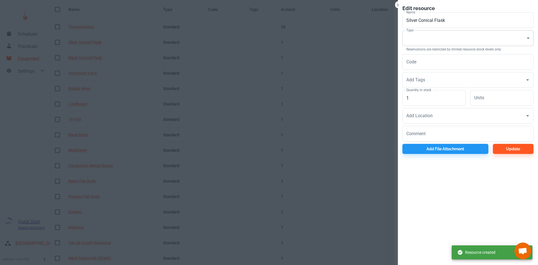
click at [428, 33] on body "Scheduler Practicals Equipment Settings 14% Quick Start 6 items remaining St Ro…" at bounding box center [269, 114] width 538 height 265
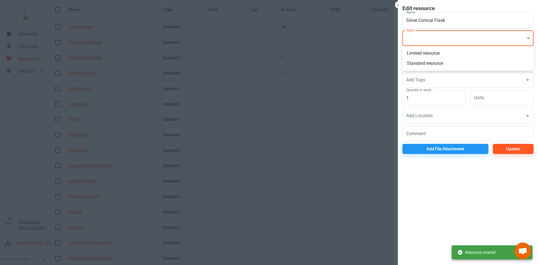
click at [417, 60] on li "Standard resource" at bounding box center [467, 63] width 131 height 10
type input "CO"
click at [421, 96] on input "1" at bounding box center [433, 98] width 63 height 16
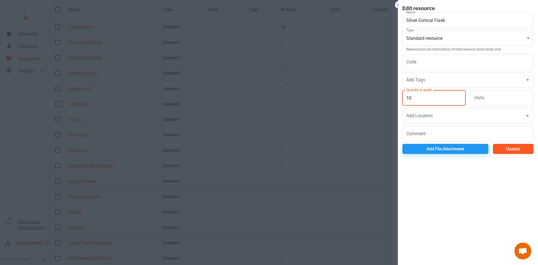
type input "10"
click at [498, 148] on button "Update" at bounding box center [513, 149] width 41 height 10
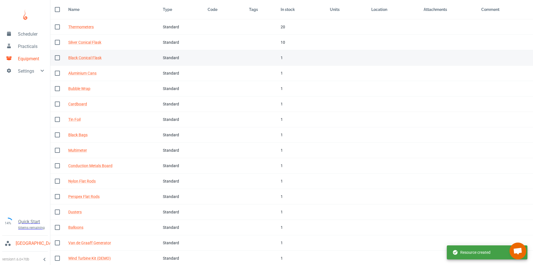
click at [277, 59] on td "In stock 1" at bounding box center [300, 57] width 49 height 15
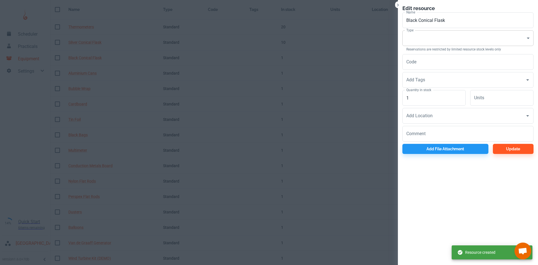
click at [421, 39] on body "Scheduler Practicals Equipment Settings 14% Quick Start 6 items remaining St Ro…" at bounding box center [269, 114] width 538 height 265
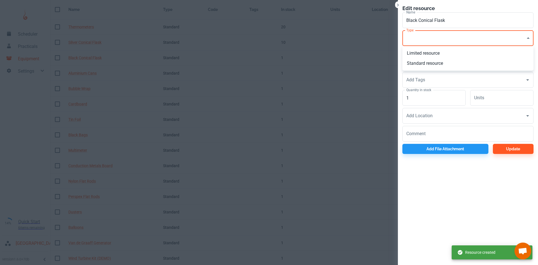
click at [419, 63] on li "Standard resource" at bounding box center [467, 63] width 131 height 10
type input "CO"
click at [419, 96] on input "1" at bounding box center [433, 98] width 63 height 16
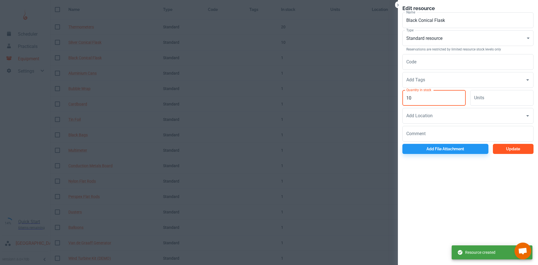
type input "10"
click at [497, 148] on button "Update" at bounding box center [513, 149] width 41 height 10
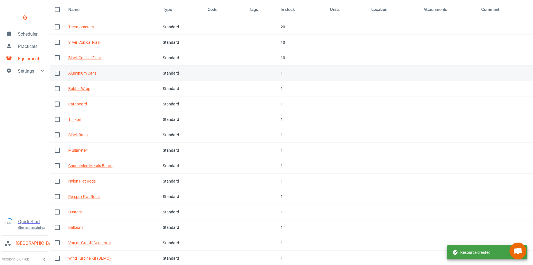
click at [272, 73] on td "Tags" at bounding box center [261, 73] width 32 height 15
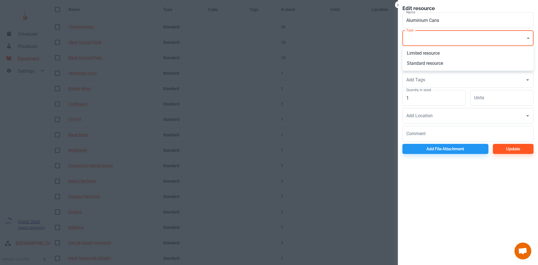
click at [421, 38] on body "Scheduler Practicals Equipment Settings 14% Quick Start 6 items remaining St Ro…" at bounding box center [269, 114] width 538 height 265
click at [421, 65] on li "Standard resource" at bounding box center [467, 63] width 131 height 10
type input "CO"
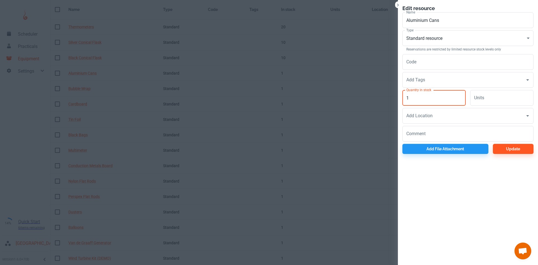
click at [421, 99] on input "1" at bounding box center [433, 98] width 63 height 16
type input "20"
click at [515, 154] on div "Edit resource Name Aluminium Cans Name Type Standard resource CO Type Reservati…" at bounding box center [468, 79] width 140 height 158
click at [514, 148] on button "Update" at bounding box center [513, 149] width 41 height 10
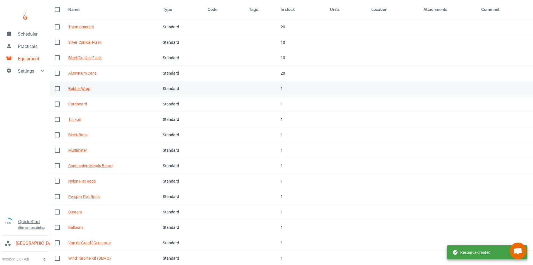
click at [264, 89] on td "Tags" at bounding box center [261, 88] width 32 height 15
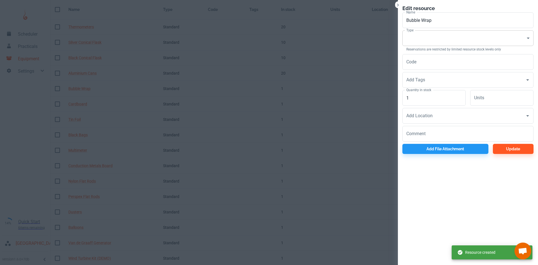
click at [410, 36] on body "Scheduler Practicals Equipment Settings 14% Quick Start 6 items remaining St Ro…" at bounding box center [269, 114] width 538 height 265
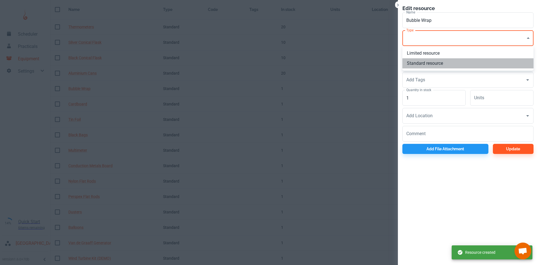
click at [413, 65] on li "Standard resource" at bounding box center [467, 63] width 131 height 10
type input "CO"
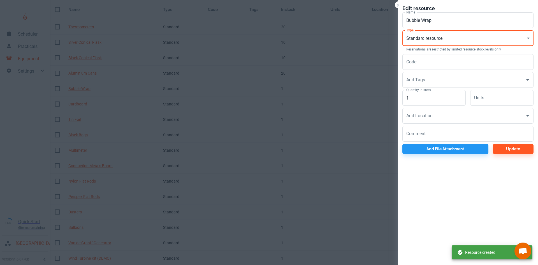
click at [419, 93] on input "1" at bounding box center [433, 98] width 63 height 16
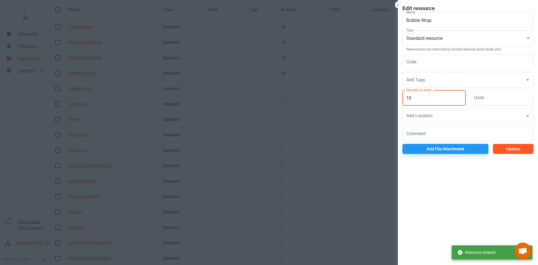
type input "10"
click at [521, 150] on button "Update" at bounding box center [513, 149] width 41 height 10
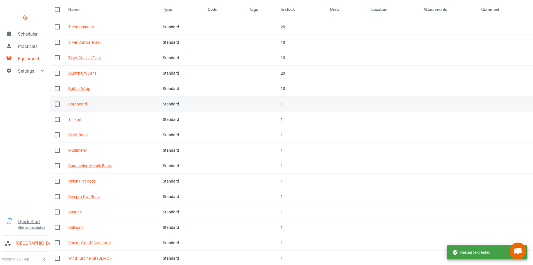
click at [276, 103] on td "In stock 1" at bounding box center [300, 103] width 49 height 15
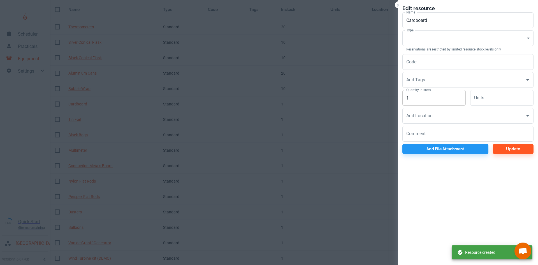
click at [429, 95] on input "1" at bounding box center [433, 98] width 63 height 16
type input "10"
click at [420, 45] on body "Scheduler Practicals Equipment Settings 14% Quick Start 6 items remaining St Ro…" at bounding box center [269, 114] width 538 height 265
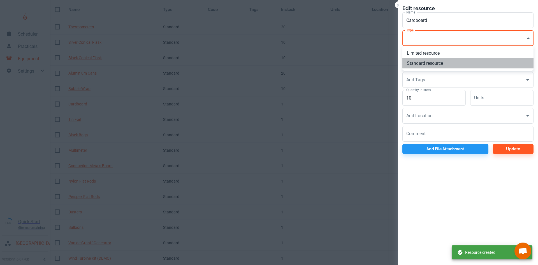
click at [426, 64] on li "Standard resource" at bounding box center [467, 63] width 131 height 10
type input "CO"
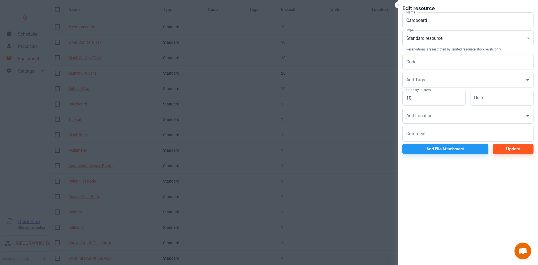
click at [506, 154] on div "Edit resource Name Cardboard Name Type Standard resource CO Type Reservations a…" at bounding box center [468, 79] width 140 height 158
click at [505, 147] on button "Update" at bounding box center [513, 149] width 41 height 10
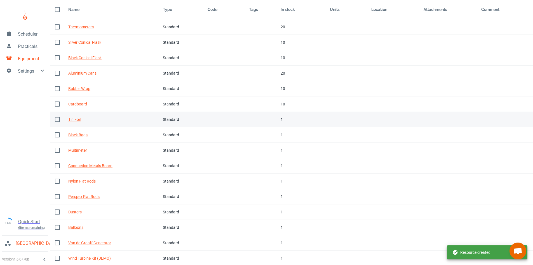
click at [276, 114] on td "In stock 1" at bounding box center [300, 119] width 49 height 15
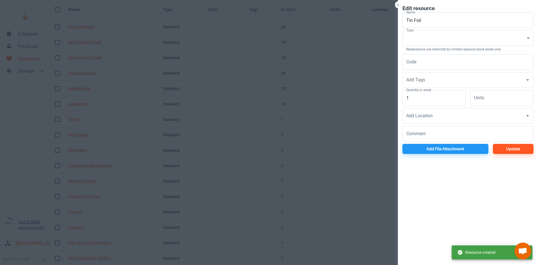
click at [415, 28] on div "Type ​ Consumable Type Reservations are restricted by limited resource stock le…" at bounding box center [466, 40] width 136 height 24
click at [416, 39] on body "Scheduler Practicals Equipment Settings 14% Quick Start 6 items remaining St Ro…" at bounding box center [269, 114] width 538 height 265
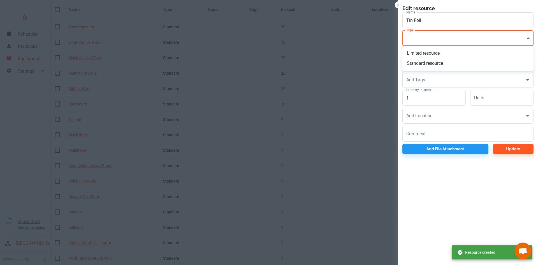
click at [418, 69] on ul "Limited resource Standard resource" at bounding box center [467, 58] width 131 height 25
click at [418, 62] on li "Standard resource" at bounding box center [467, 63] width 131 height 10
type input "CO"
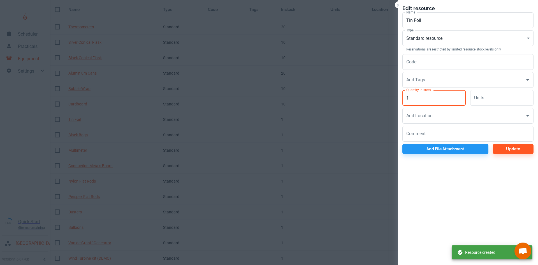
click at [419, 92] on input "1" at bounding box center [433, 98] width 63 height 16
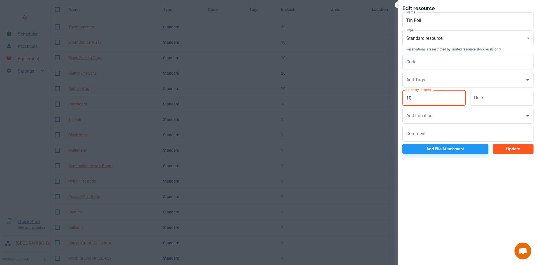
type input "10"
click at [494, 151] on button "Update" at bounding box center [513, 149] width 41 height 10
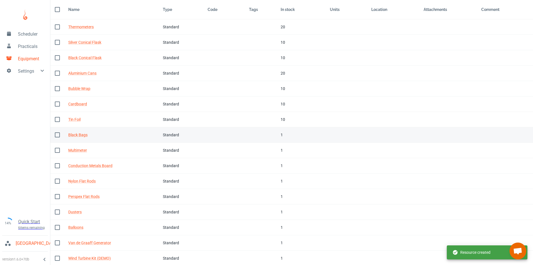
click at [281, 134] on div "1" at bounding box center [301, 135] width 40 height 6
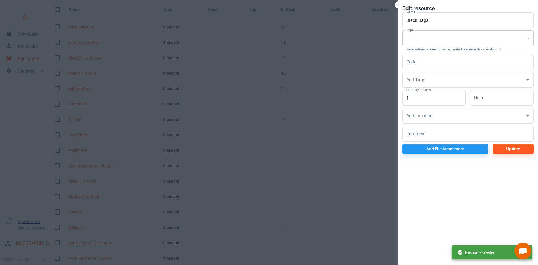
click at [427, 36] on body "Scheduler Practicals Equipment Settings 14% Quick Start 6 items remaining St Ro…" at bounding box center [269, 114] width 538 height 265
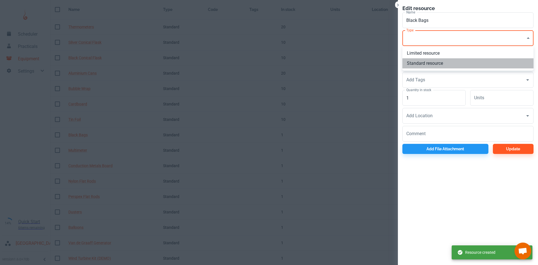
click at [425, 65] on li "Standard resource" at bounding box center [467, 63] width 131 height 10
type input "CO"
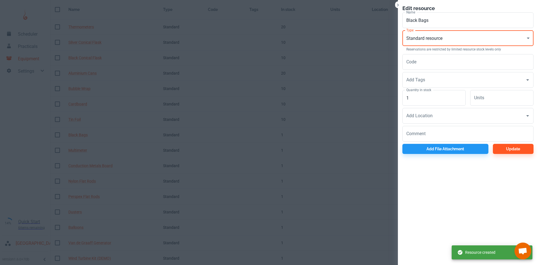
click at [428, 91] on label "Quantity in stock" at bounding box center [418, 89] width 25 height 5
click at [428, 91] on input "1" at bounding box center [433, 98] width 63 height 16
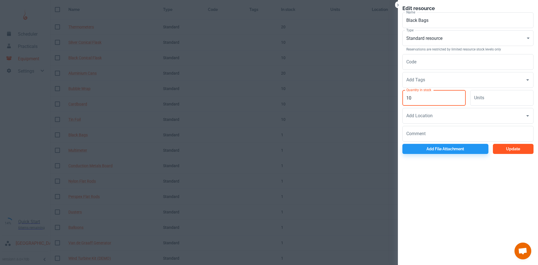
type input "10"
click at [510, 150] on button "Update" at bounding box center [513, 149] width 41 height 10
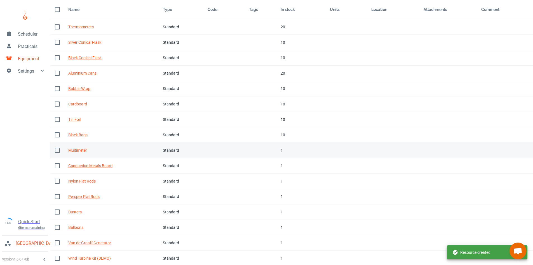
click at [274, 151] on td "Tags" at bounding box center [261, 150] width 32 height 15
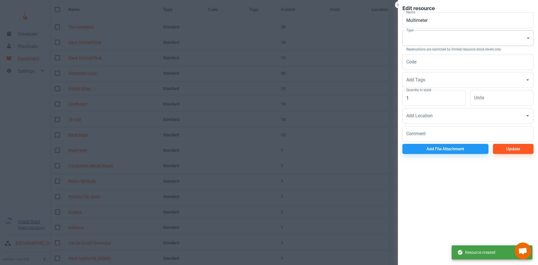
click at [428, 36] on body "Scheduler Practicals Equipment Settings 14% Quick Start 6 items remaining St Ro…" at bounding box center [269, 114] width 538 height 265
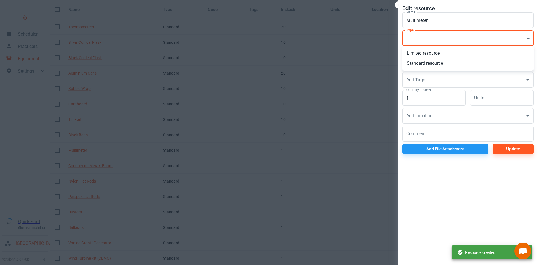
click at [430, 62] on li "Standard resource" at bounding box center [467, 63] width 131 height 10
type input "CO"
click at [424, 101] on input "1" at bounding box center [433, 98] width 63 height 16
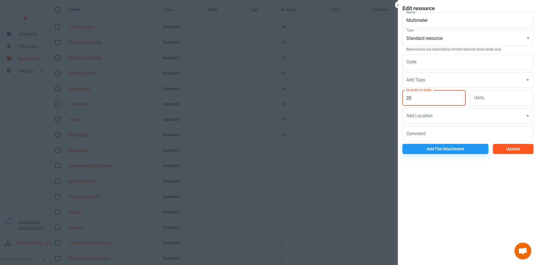
type input "20"
click at [505, 152] on button "Update" at bounding box center [513, 149] width 41 height 10
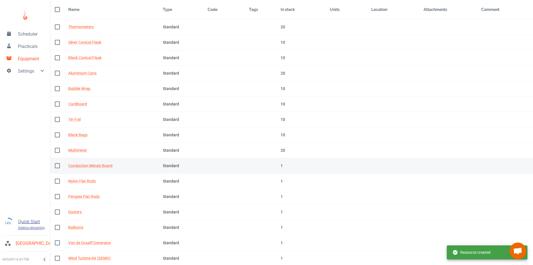
click at [281, 163] on div "1" at bounding box center [301, 165] width 40 height 6
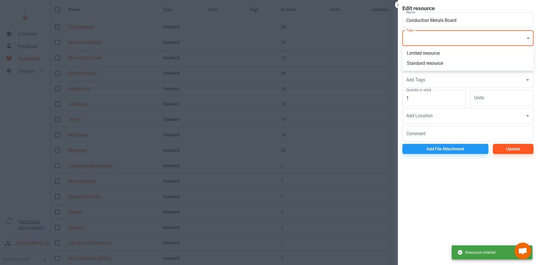
click at [414, 43] on body "Scheduler Practicals Equipment Settings 14% Quick Start 6 items remaining St Ro…" at bounding box center [269, 114] width 538 height 265
click at [418, 65] on li "Standard resource" at bounding box center [467, 63] width 131 height 10
type input "CO"
click at [418, 97] on input "1" at bounding box center [433, 98] width 63 height 16
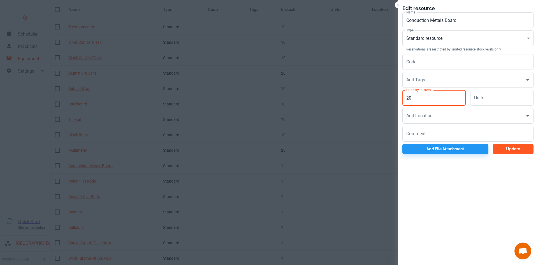
type input "20"
click at [503, 153] on button "Update" at bounding box center [513, 149] width 41 height 10
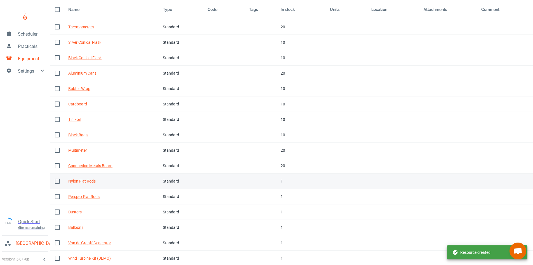
click at [254, 178] on td "Tags" at bounding box center [261, 180] width 32 height 15
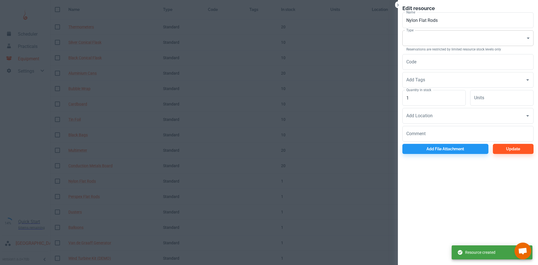
click at [419, 38] on body "Scheduler Practicals Equipment Settings 14% Quick Start 6 items remaining St Ro…" at bounding box center [269, 114] width 538 height 265
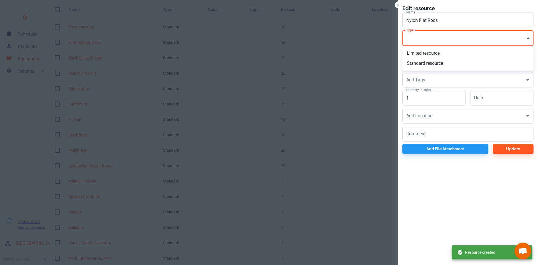
click at [421, 64] on li "Standard resource" at bounding box center [467, 63] width 131 height 10
type input "CO"
click at [423, 100] on input "1" at bounding box center [433, 98] width 63 height 16
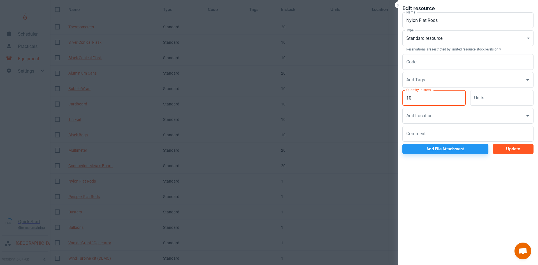
type input "10"
click at [498, 148] on button "Update" at bounding box center [513, 149] width 41 height 10
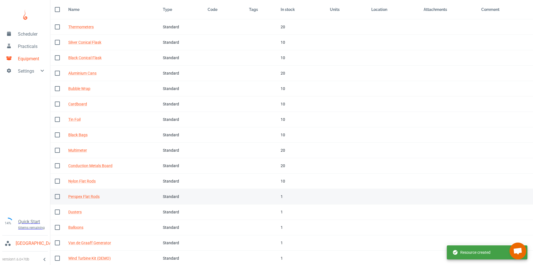
click at [287, 198] on div "1" at bounding box center [301, 196] width 40 height 6
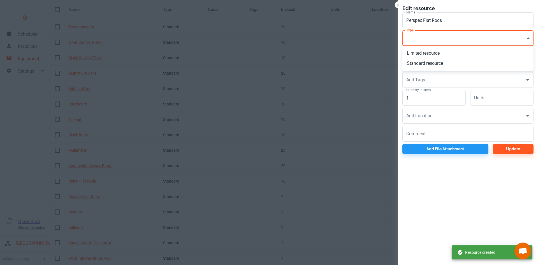
click at [432, 35] on body "Scheduler Practicals Equipment Settings 14% Quick Start 6 items remaining St Ro…" at bounding box center [269, 114] width 538 height 265
drag, startPoint x: 417, startPoint y: 65, endPoint x: 416, endPoint y: 90, distance: 24.9
click at [416, 65] on li "Standard resource" at bounding box center [467, 63] width 131 height 10
type input "CO"
click at [417, 97] on input "1" at bounding box center [433, 98] width 63 height 16
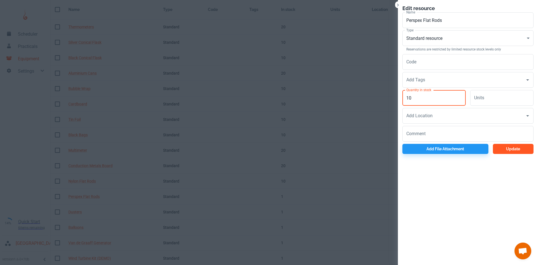
type input "10"
click at [507, 153] on button "Update" at bounding box center [513, 149] width 41 height 10
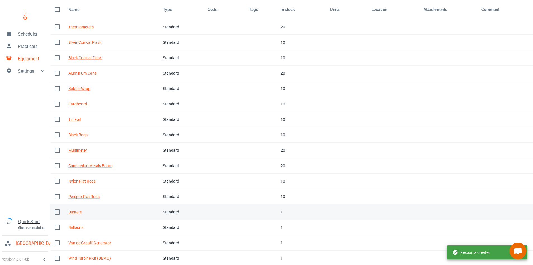
click at [286, 212] on div "1" at bounding box center [301, 212] width 40 height 6
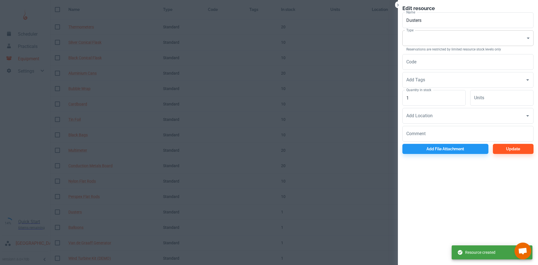
click at [420, 37] on body "Scheduler Practicals Equipment Settings 14% Quick Start 6 items remaining St Ro…" at bounding box center [269, 114] width 538 height 265
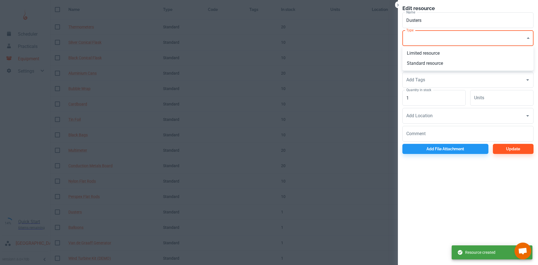
click at [417, 62] on li "Standard resource" at bounding box center [467, 63] width 131 height 10
type input "CO"
click at [418, 94] on input "1" at bounding box center [433, 98] width 63 height 16
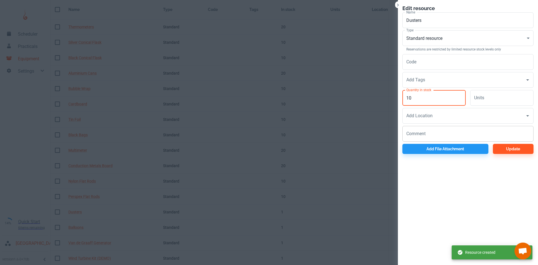
type input "10"
click at [505, 139] on div "x Comment" at bounding box center [467, 134] width 131 height 16
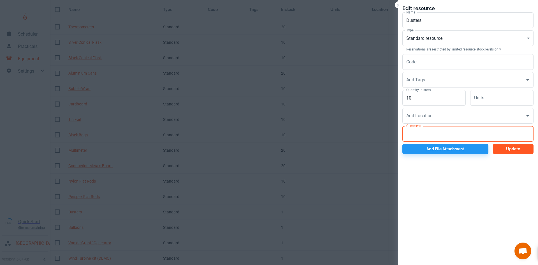
click at [505, 151] on button "Update" at bounding box center [513, 149] width 41 height 10
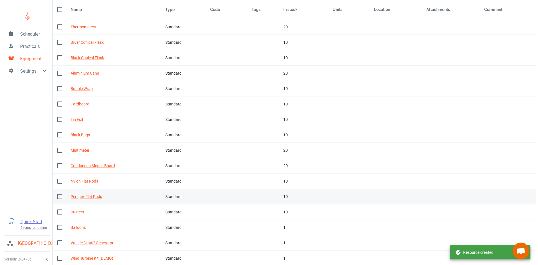
scroll to position [65, 0]
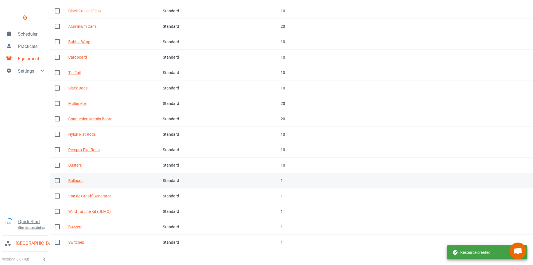
click at [277, 178] on td "In stock 1" at bounding box center [300, 180] width 49 height 15
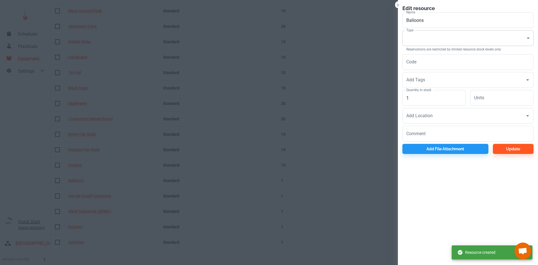
click at [412, 34] on body "Scheduler Practicals Equipment Settings 14% Quick Start 6 items remaining St Ro…" at bounding box center [269, 67] width 538 height 265
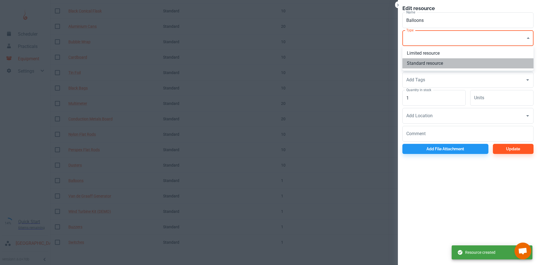
click at [420, 62] on li "Standard resource" at bounding box center [467, 63] width 131 height 10
type input "CO"
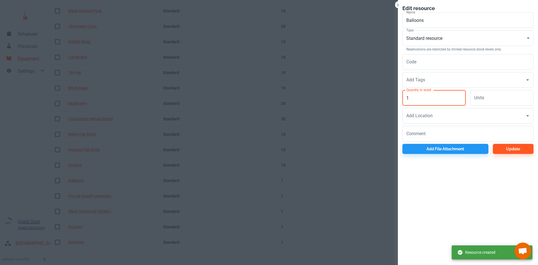
click at [421, 101] on input "1" at bounding box center [433, 98] width 63 height 16
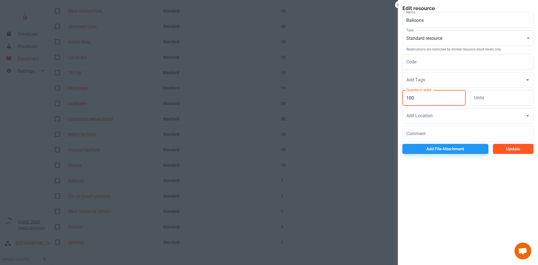
type input "100"
click at [503, 150] on button "Update" at bounding box center [513, 149] width 41 height 10
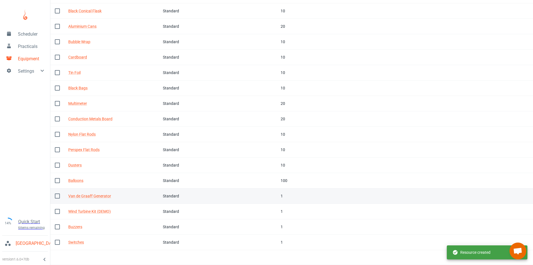
click at [272, 194] on td "Tags" at bounding box center [261, 195] width 32 height 15
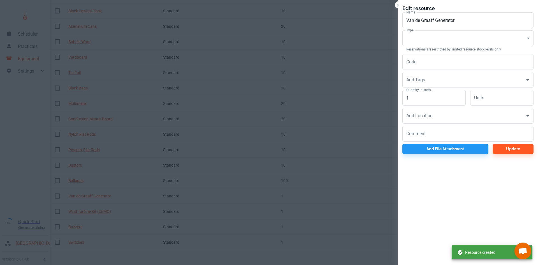
click at [383, 19] on div at bounding box center [269, 132] width 538 height 265
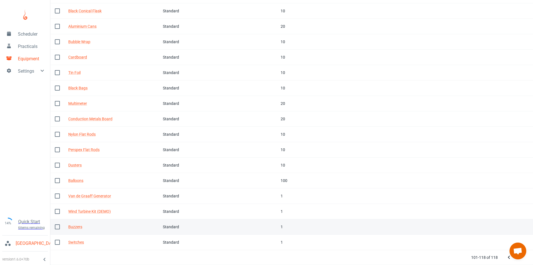
click at [276, 226] on td "In stock 1" at bounding box center [300, 226] width 49 height 15
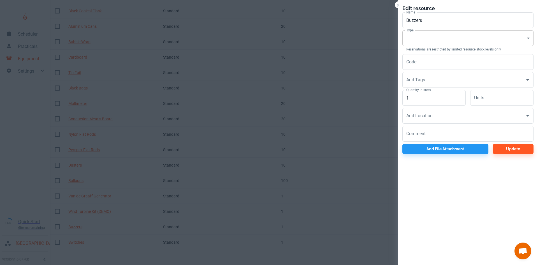
click at [421, 37] on body "Scheduler Practicals Equipment Settings 14% Quick Start 6 items remaining St Ro…" at bounding box center [269, 67] width 538 height 265
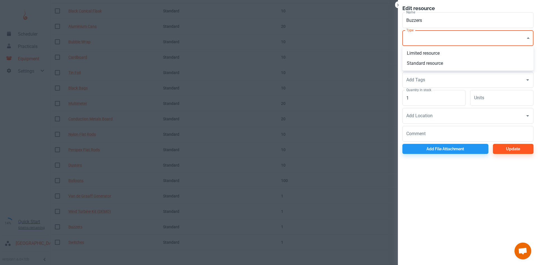
click at [423, 64] on li "Standard resource" at bounding box center [467, 63] width 131 height 10
type input "CO"
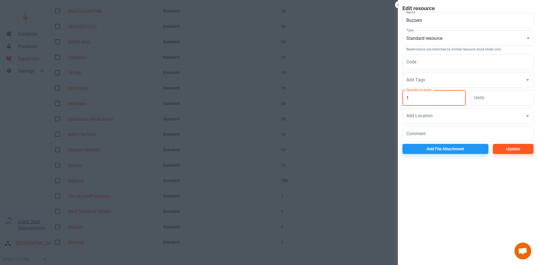
click at [421, 99] on input "1" at bounding box center [433, 98] width 63 height 16
type input "10"
click at [505, 146] on button "Update" at bounding box center [513, 149] width 41 height 10
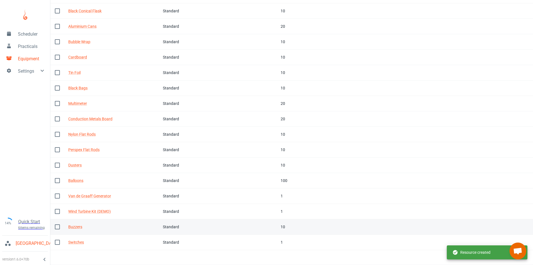
click at [265, 244] on td "Tags" at bounding box center [261, 241] width 32 height 15
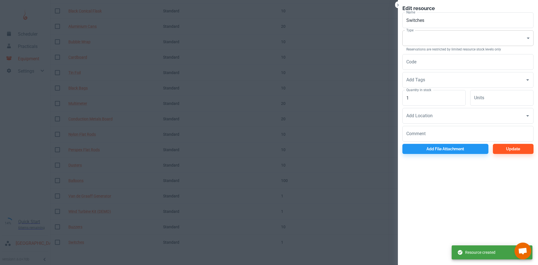
click at [430, 40] on body "Scheduler Practicals Equipment Settings 14% Quick Start 6 items remaining St Ro…" at bounding box center [269, 67] width 538 height 265
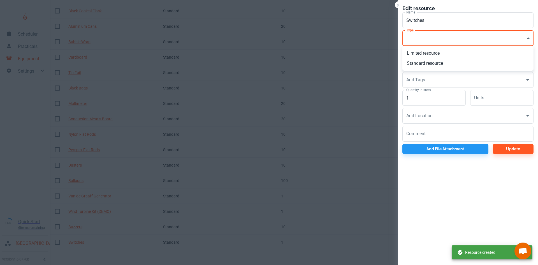
click at [429, 66] on li "Standard resource" at bounding box center [467, 63] width 131 height 10
type input "CO"
click at [439, 102] on input "1" at bounding box center [433, 98] width 63 height 16
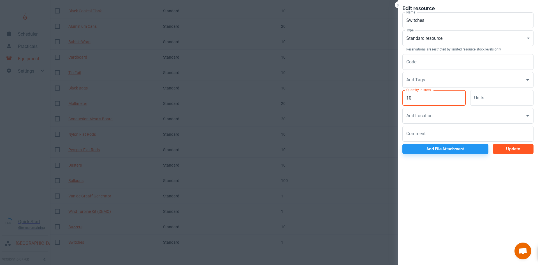
type input "10"
click at [497, 144] on button "Update" at bounding box center [513, 149] width 41 height 10
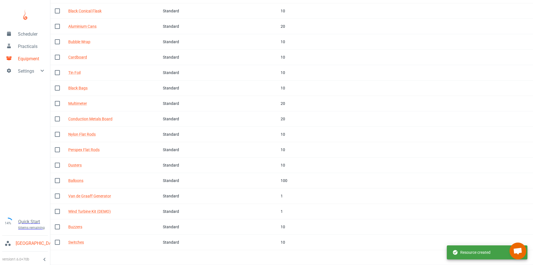
click at [476, 250] on div "Resource created" at bounding box center [472, 252] width 38 height 11
click at [483, 261] on div "101-118 of 118" at bounding box center [496, 257] width 62 height 15
click at [20, 42] on link "Practicals" at bounding box center [25, 46] width 50 height 12
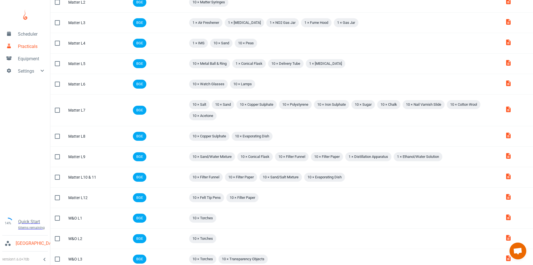
scroll to position [318, 0]
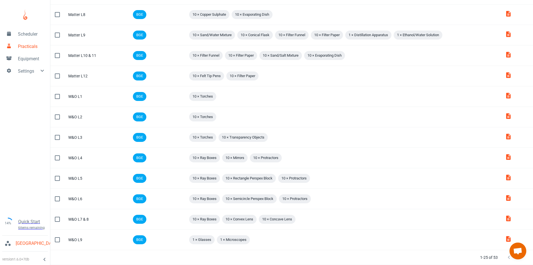
click at [519, 258] on span "Open chat" at bounding box center [518, 250] width 17 height 17
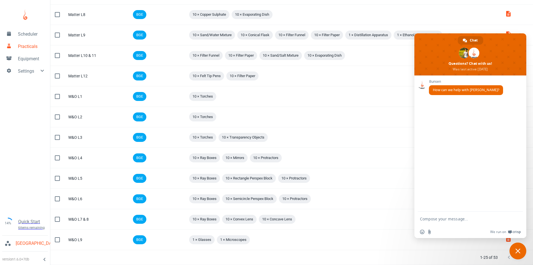
click at [519, 258] on span "Close chat" at bounding box center [518, 250] width 17 height 17
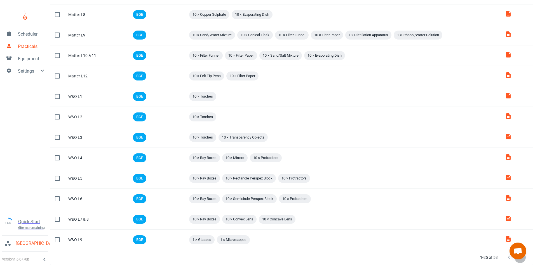
click at [521, 260] on icon "Next Page" at bounding box center [520, 257] width 7 height 7
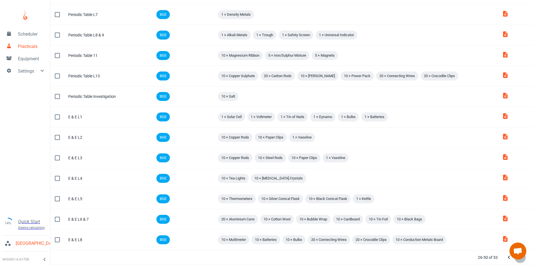
scroll to position [299, 0]
click at [521, 260] on icon "Next Page" at bounding box center [520, 257] width 7 height 7
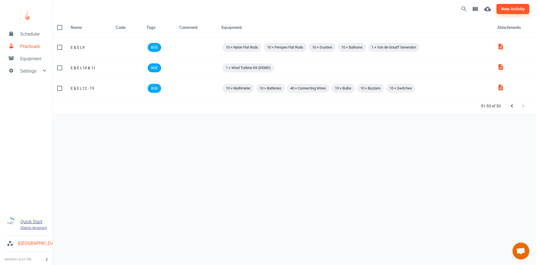
scroll to position [0, 0]
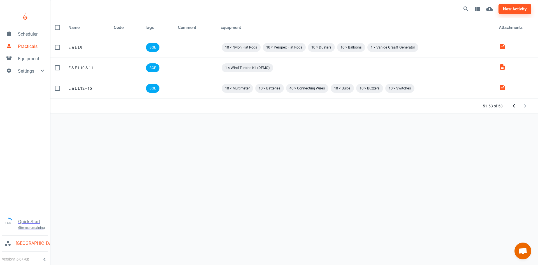
click at [521, 260] on div "Scheduler Practicals Equipment Settings 14% Quick Start 6 items remaining St Ro…" at bounding box center [269, 132] width 538 height 265
click at [361, 155] on div "new activity Name Code Tags Comment Equipment Attachments Name E & E L9 Code Ta…" at bounding box center [293, 128] width 487 height 256
